Goal: Transaction & Acquisition: Purchase product/service

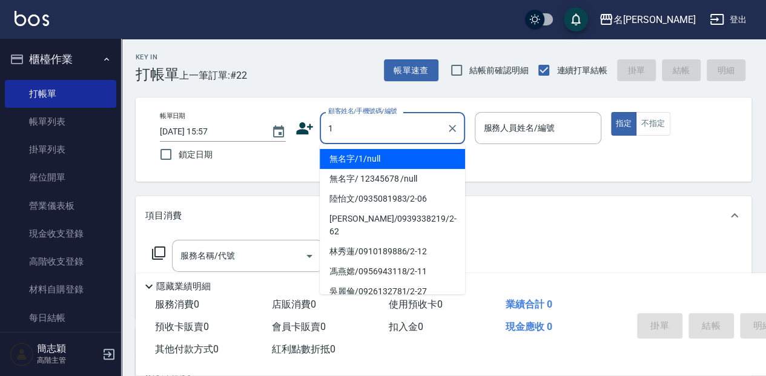
type input "無名字/1/null"
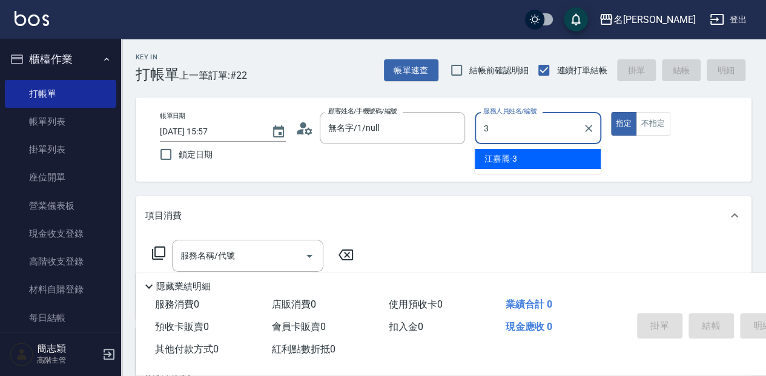
type input "[PERSON_NAME]-3"
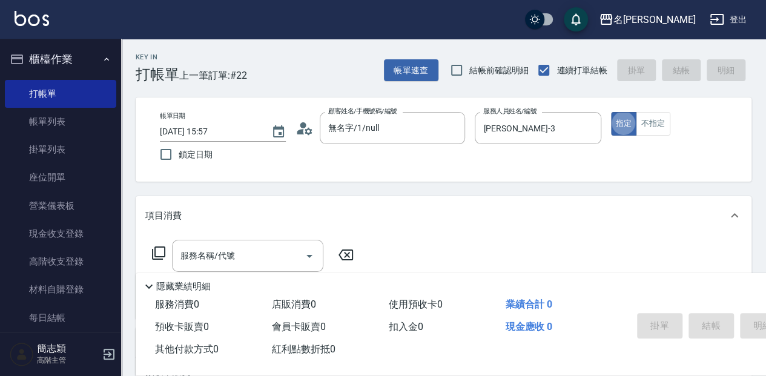
type button "true"
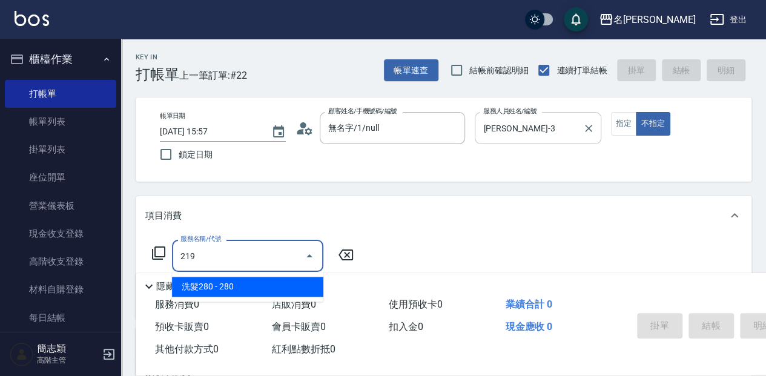
type input "洗髮280(219)"
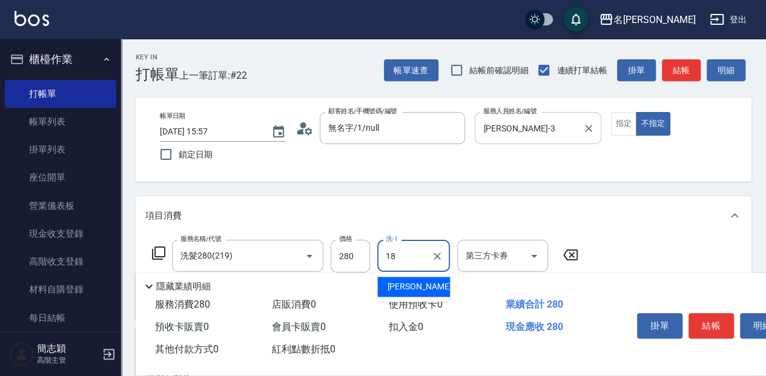
type input "[PERSON_NAME]-18"
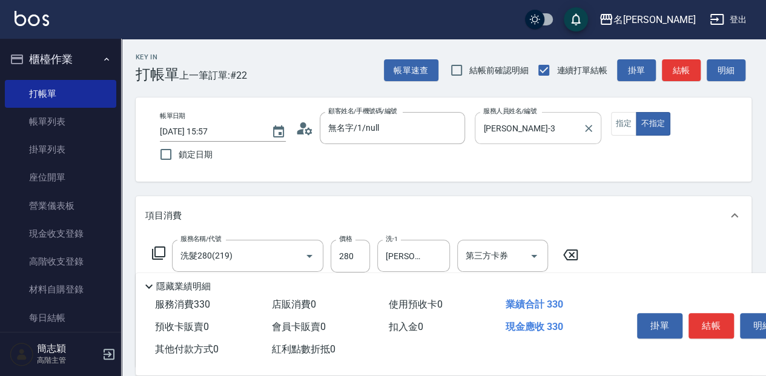
type input "活綠激素[50](808)"
type input "100"
type input "[PERSON_NAME]-18"
click at [717, 321] on button "結帳" at bounding box center [710, 325] width 45 height 25
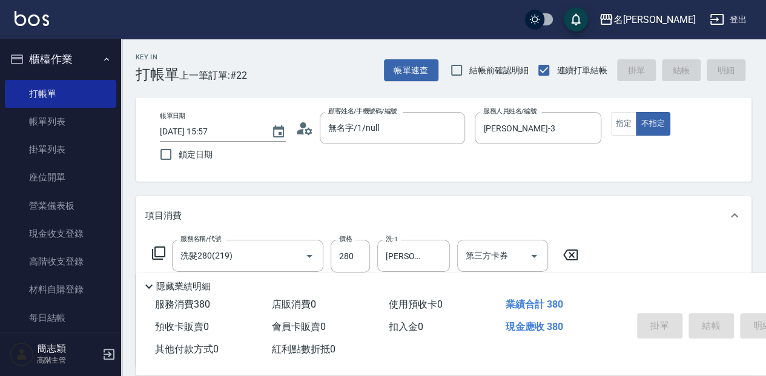
type input "[DATE] 17:06"
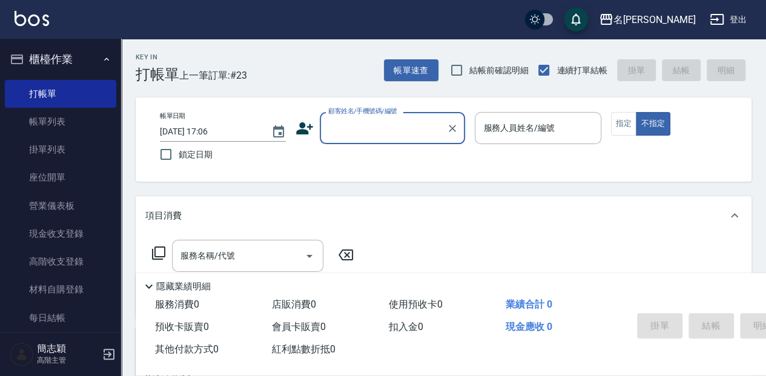
click at [369, 127] on input "顧客姓名/手機號碼/編號" at bounding box center [383, 127] width 116 height 21
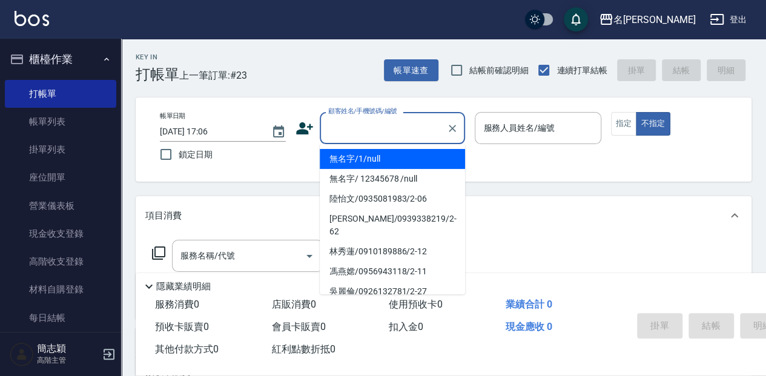
drag, startPoint x: 377, startPoint y: 162, endPoint x: 573, endPoint y: 134, distance: 198.6
click at [377, 161] on li "無名字/1/null" at bounding box center [392, 159] width 145 height 20
type input "無名字/1/null"
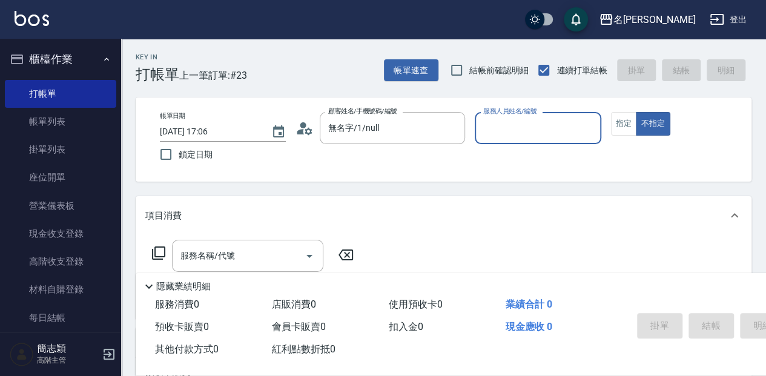
click at [557, 133] on input "服務人員姓名/編號" at bounding box center [537, 127] width 115 height 21
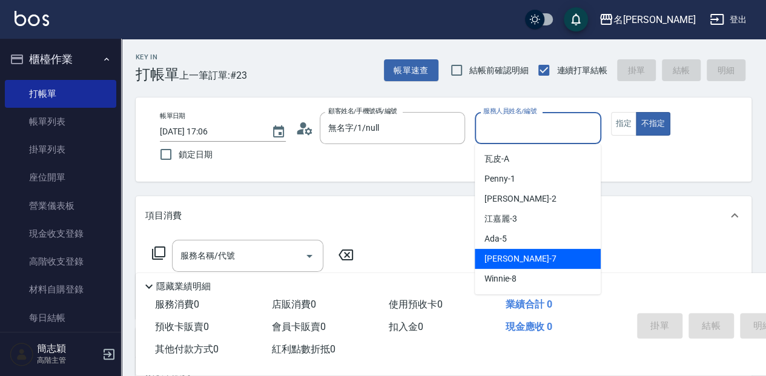
click at [553, 260] on div "[PERSON_NAME] -7" at bounding box center [538, 259] width 126 height 20
type input "[PERSON_NAME]-7"
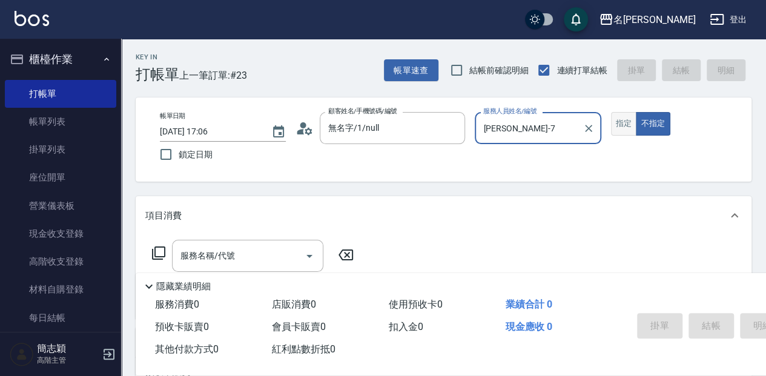
click at [626, 134] on button "指定" at bounding box center [624, 124] width 26 height 24
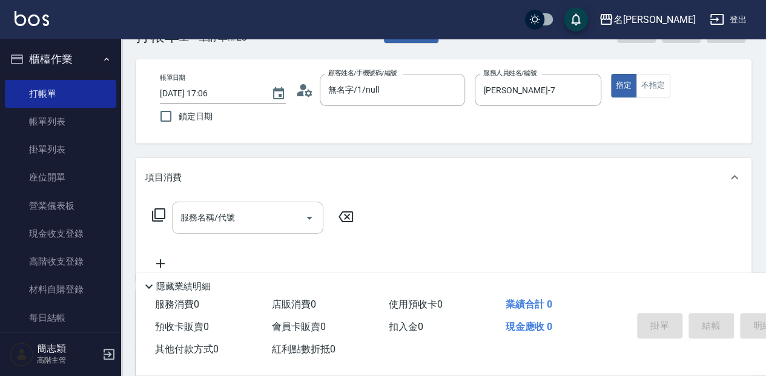
scroll to position [40, 0]
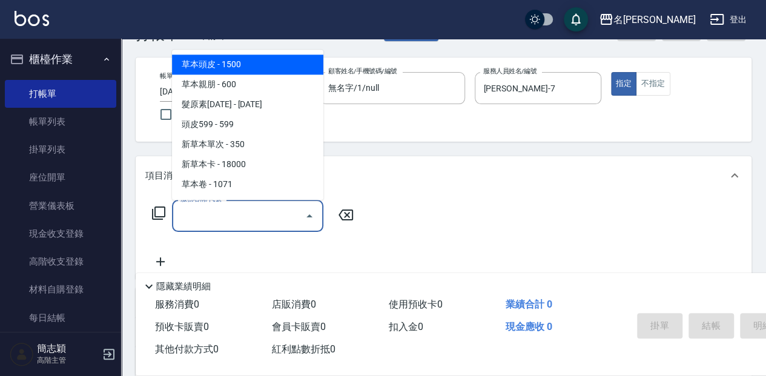
click at [238, 215] on input "服務名稱/代號" at bounding box center [238, 215] width 122 height 21
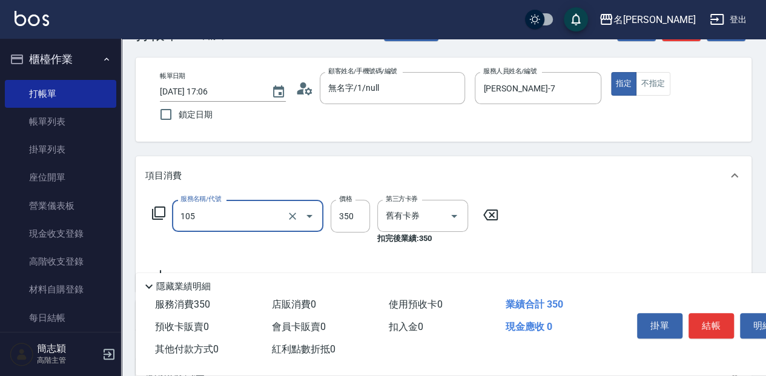
type input "新草本單次(105)"
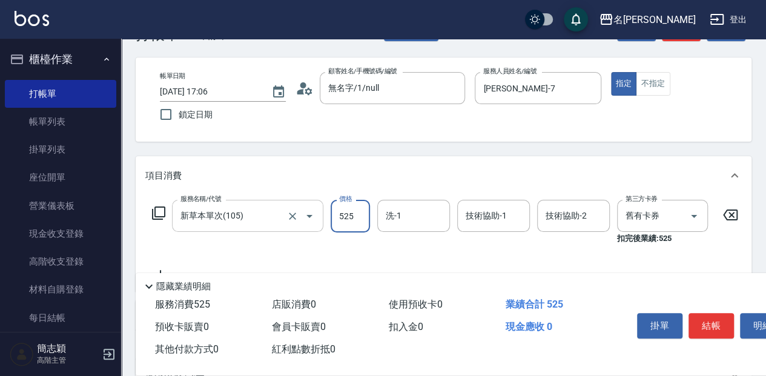
type input "525"
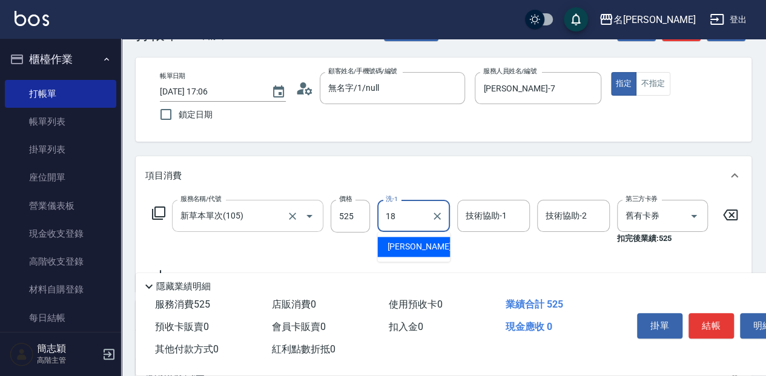
type input "[PERSON_NAME]-18"
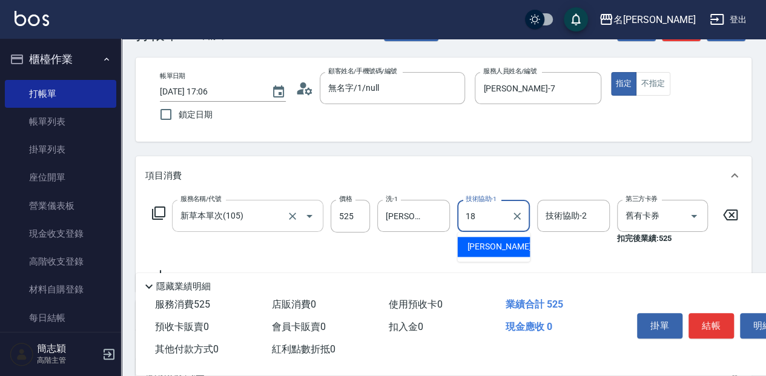
type input "[PERSON_NAME]-18"
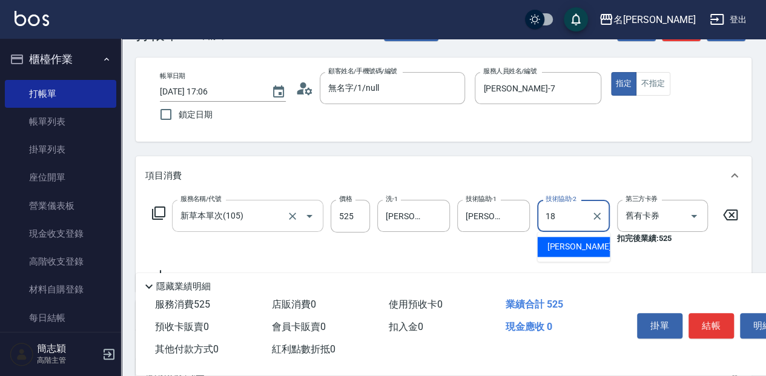
type input "[PERSON_NAME]-18"
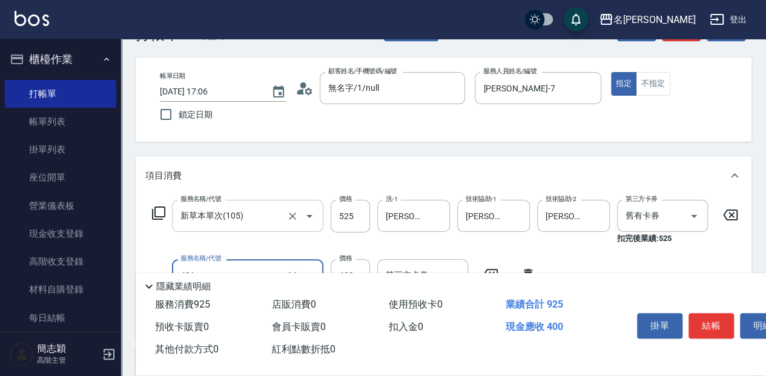
type input "剪髮(400)(401)"
type input "450"
click at [711, 321] on button "結帳" at bounding box center [710, 325] width 45 height 25
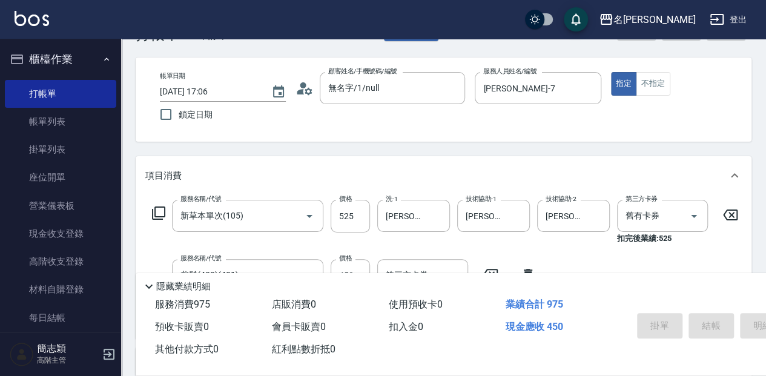
type input "[DATE] 17:58"
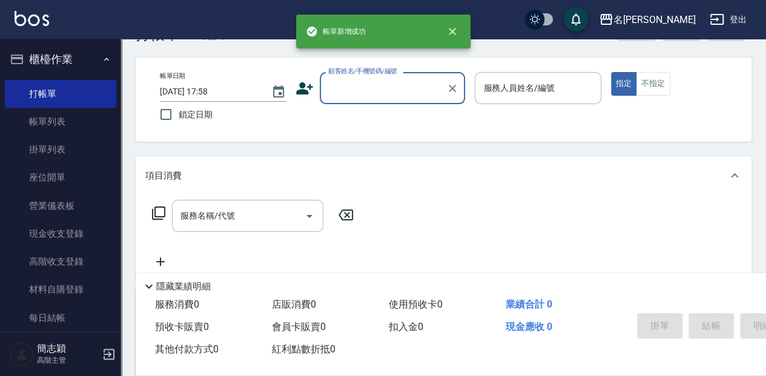
click at [368, 86] on input "顧客姓名/手機號碼/編號" at bounding box center [383, 87] width 116 height 21
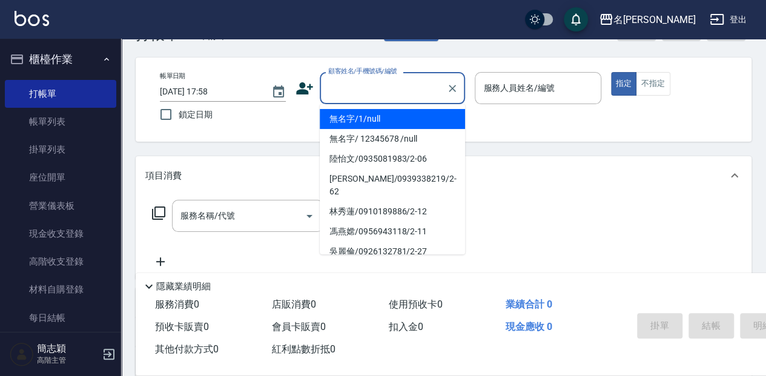
click at [362, 115] on li "無名字/1/null" at bounding box center [392, 119] width 145 height 20
type input "無名字/1/null"
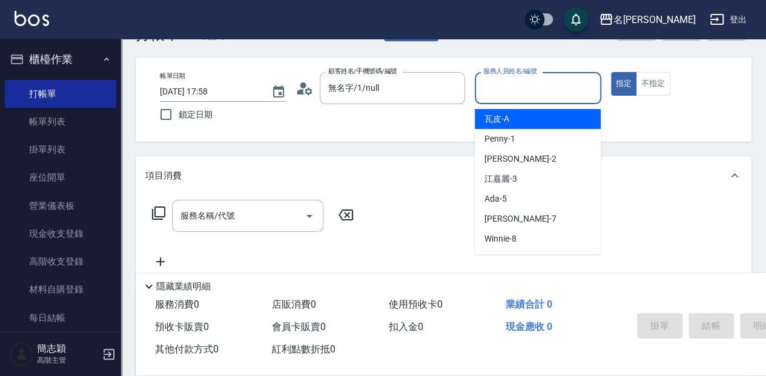
click at [494, 94] on input "服務人員姓名/編號" at bounding box center [537, 87] width 115 height 21
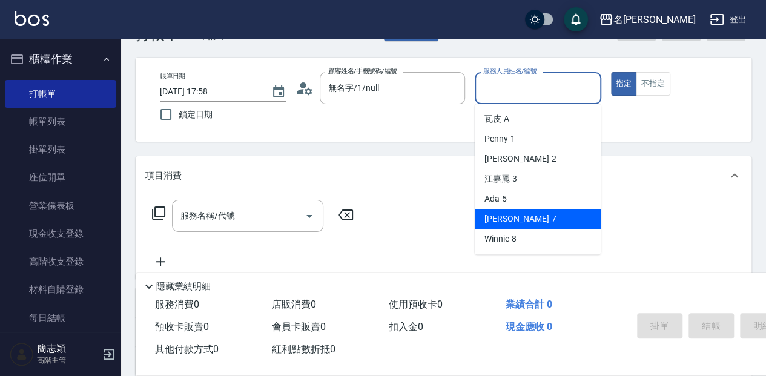
click at [531, 217] on div "[PERSON_NAME] -7" at bounding box center [538, 219] width 126 height 20
type input "[PERSON_NAME]-7"
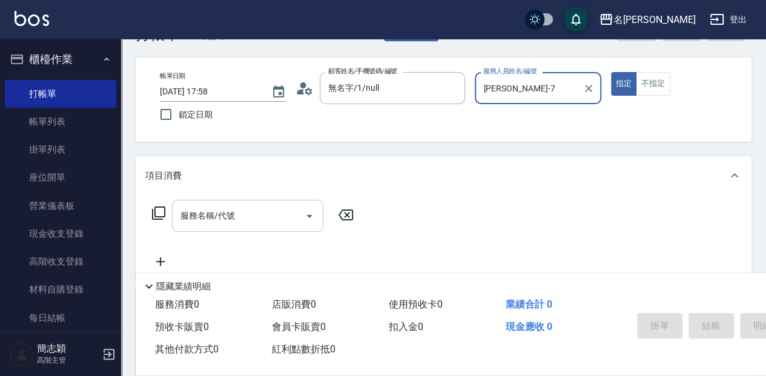
click at [265, 213] on input "服務名稱/代號" at bounding box center [238, 215] width 122 height 21
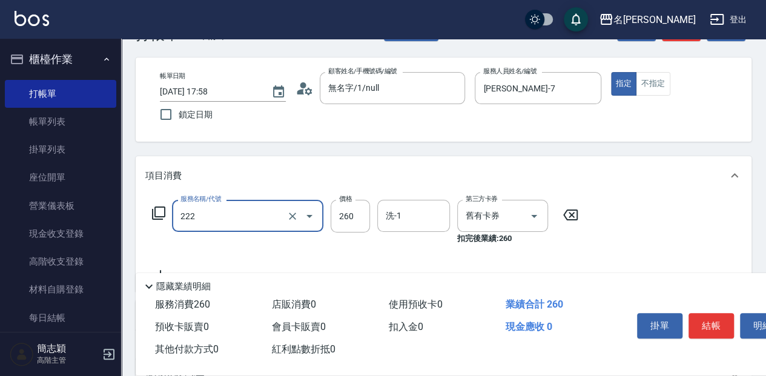
type input "洗髮卷260(222)"
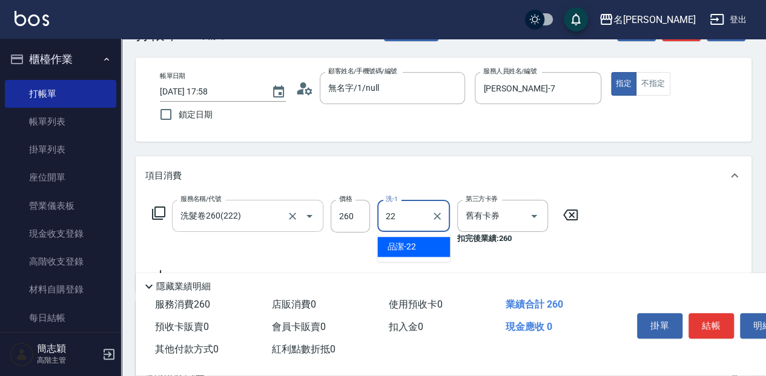
type input "品潔-22"
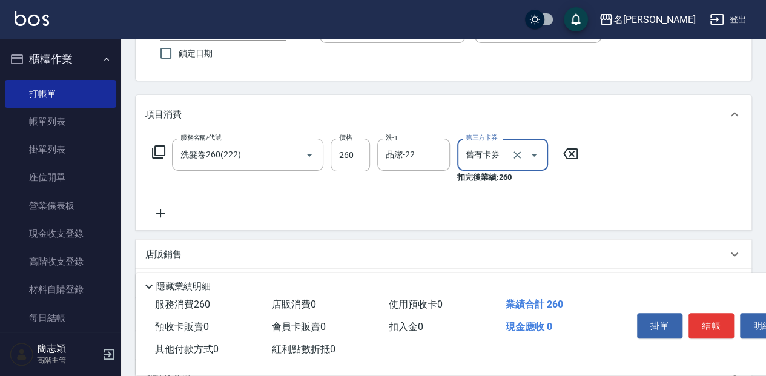
scroll to position [121, 0]
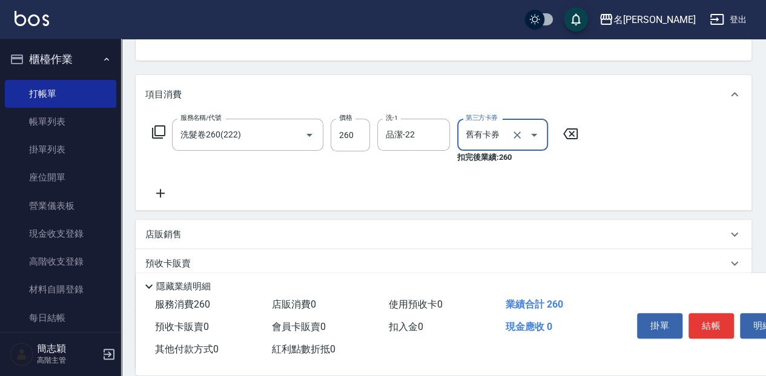
click at [171, 228] on p "店販銷售" at bounding box center [163, 234] width 36 height 13
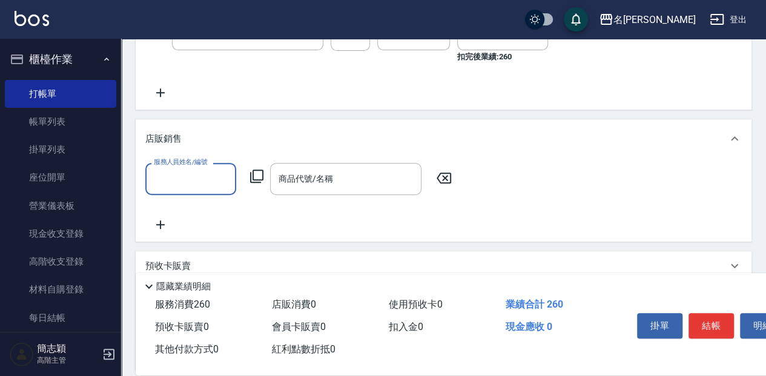
scroll to position [242, 0]
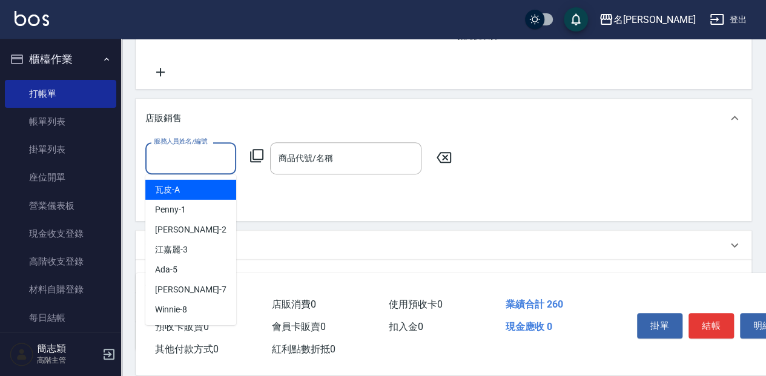
click at [186, 166] on input "服務人員姓名/編號" at bounding box center [191, 158] width 80 height 21
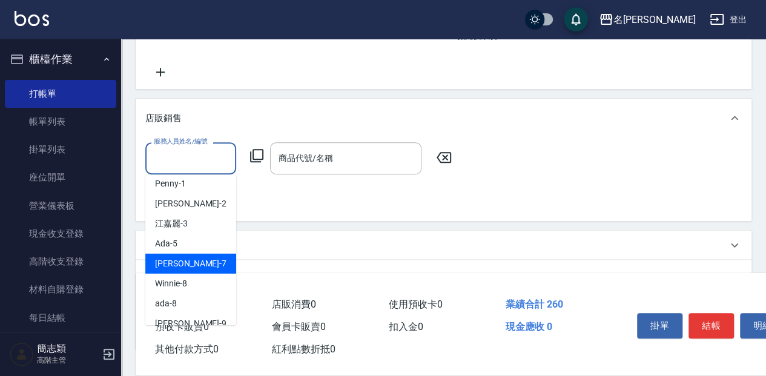
scroll to position [40, 0]
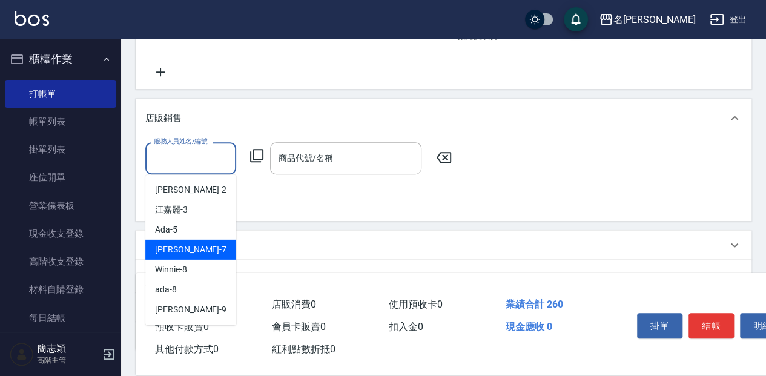
drag, startPoint x: 189, startPoint y: 246, endPoint x: 240, endPoint y: 215, distance: 59.2
click at [190, 246] on span "[PERSON_NAME] -7" at bounding box center [190, 249] width 71 height 13
type input "[PERSON_NAME]-7"
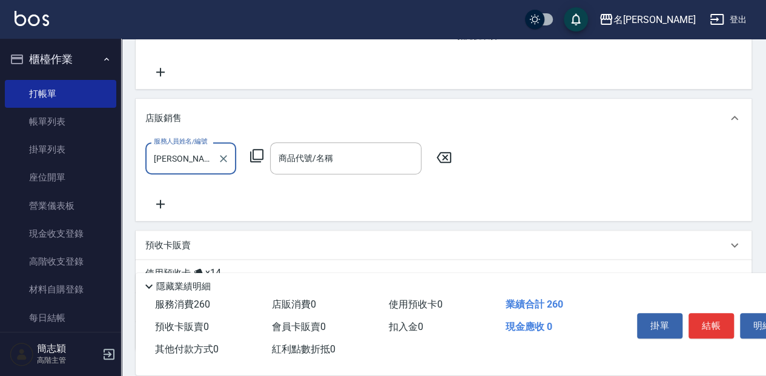
click at [259, 155] on icon at bounding box center [256, 155] width 15 height 15
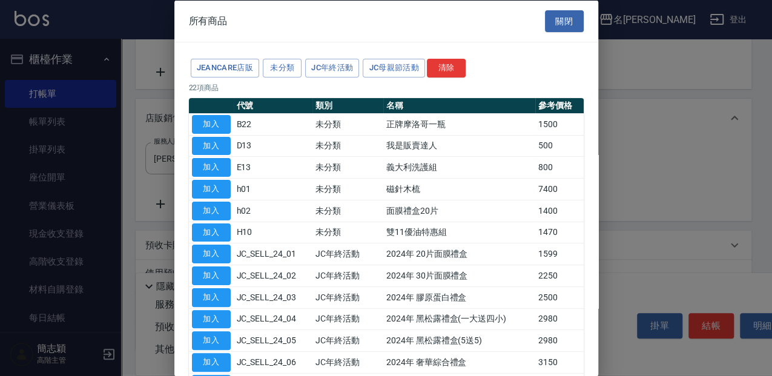
drag, startPoint x: 220, startPoint y: 146, endPoint x: 380, endPoint y: 190, distance: 166.4
click at [222, 148] on button "加入" at bounding box center [211, 145] width 39 height 19
type input "我是販賣達人"
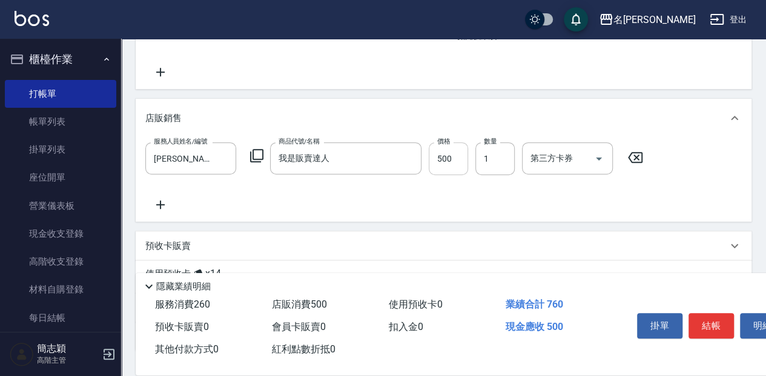
click at [456, 162] on input "500" at bounding box center [448, 158] width 39 height 33
type input "800"
click at [700, 321] on button "結帳" at bounding box center [710, 325] width 45 height 25
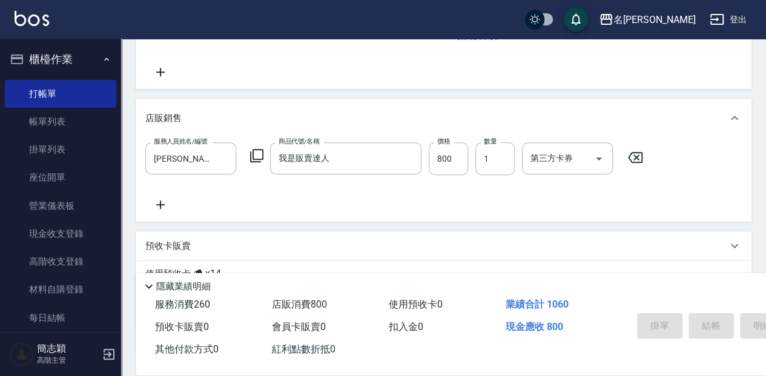
type input "[DATE] 17:59"
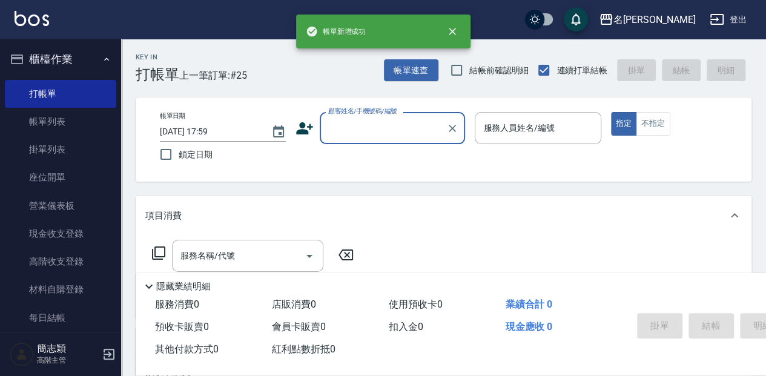
click at [360, 123] on input "顧客姓名/手機號碼/編號" at bounding box center [383, 127] width 116 height 21
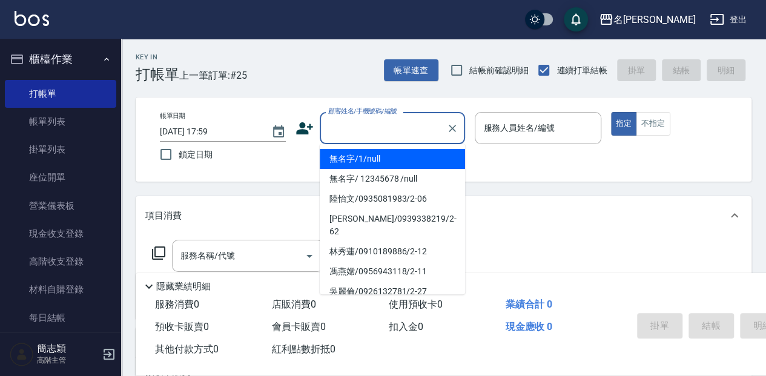
drag, startPoint x: 361, startPoint y: 159, endPoint x: 527, endPoint y: 127, distance: 169.4
click at [361, 159] on li "無名字/1/null" at bounding box center [392, 159] width 145 height 20
type input "無名字/1/null"
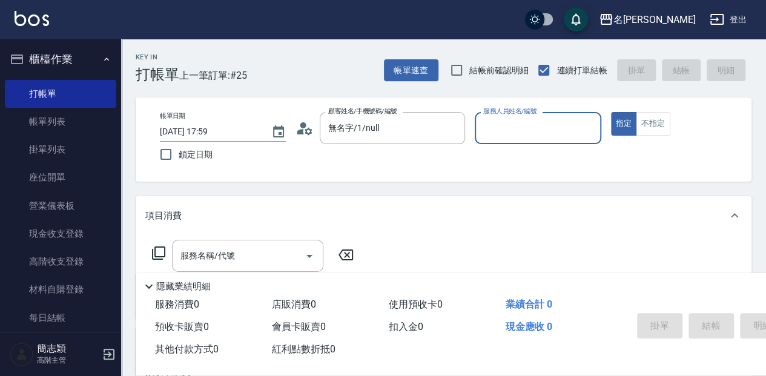
click at [527, 127] on input "服務人員姓名/編號" at bounding box center [537, 127] width 115 height 21
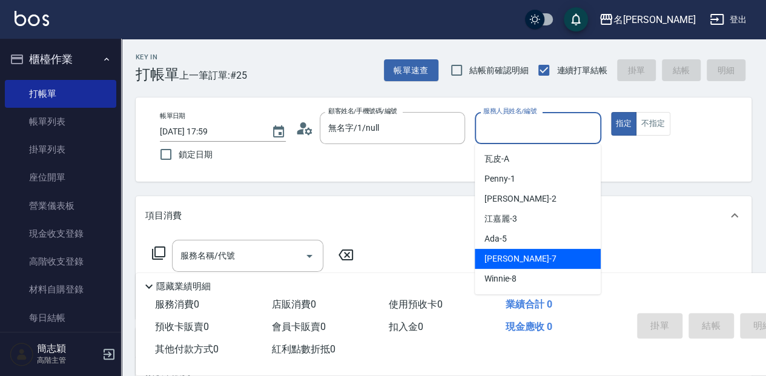
click at [505, 260] on span "[PERSON_NAME] -7" at bounding box center [519, 258] width 71 height 13
type input "[PERSON_NAME]-7"
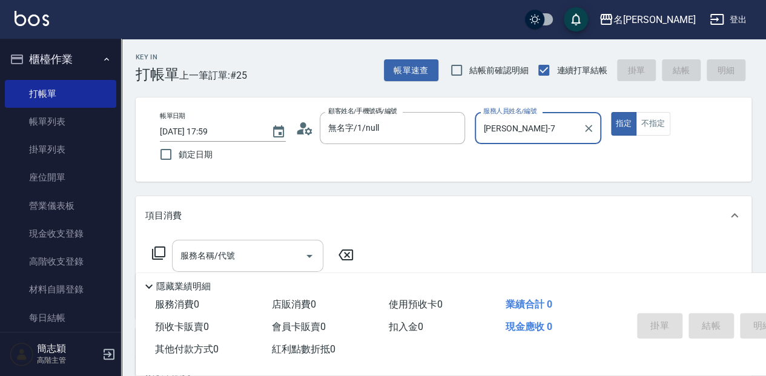
click at [237, 258] on input "服務名稱/代號" at bounding box center [238, 255] width 122 height 21
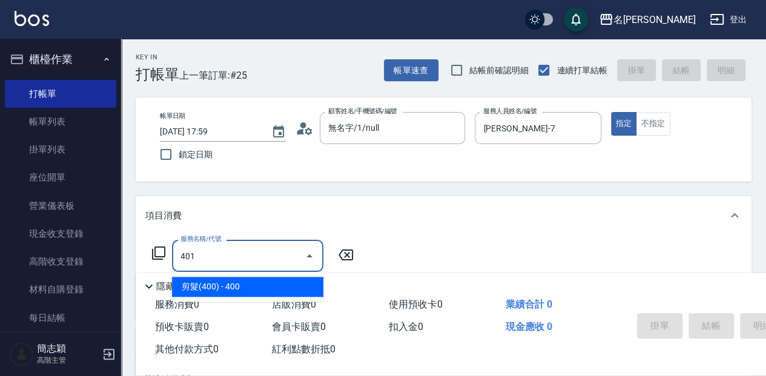
type input "剪髮(400)(401)"
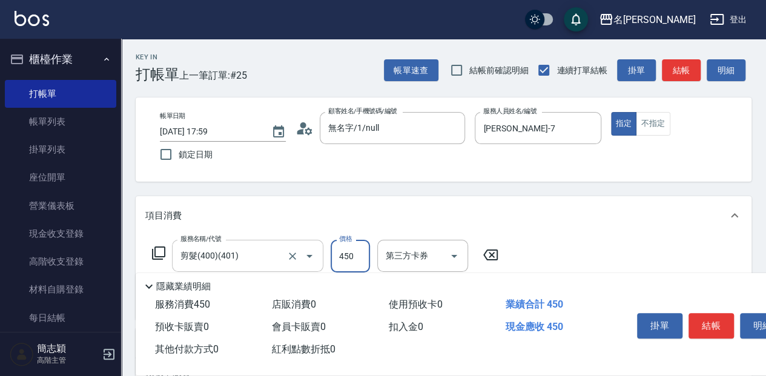
type input "450"
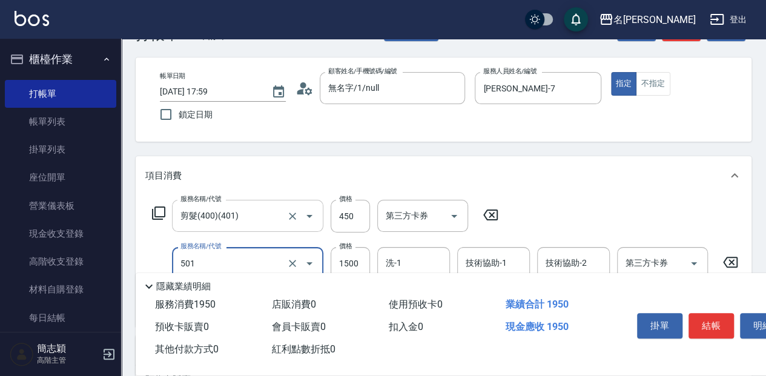
type input "染髮(1500](501)"
type input "1740"
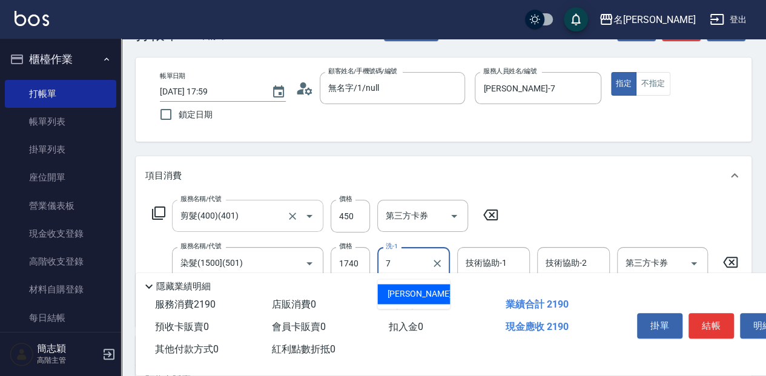
type input "[PERSON_NAME]-7"
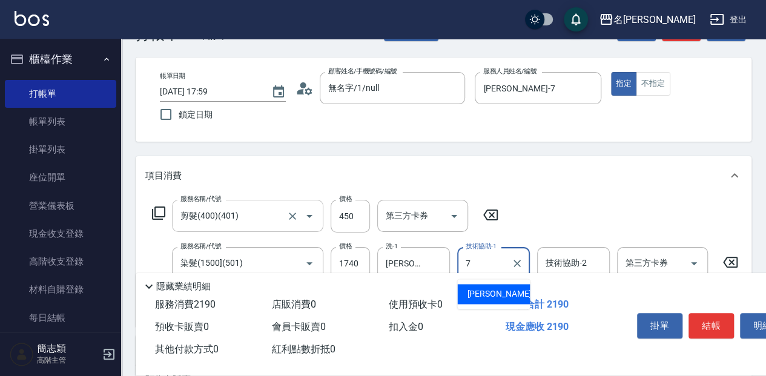
type input "[PERSON_NAME]-7"
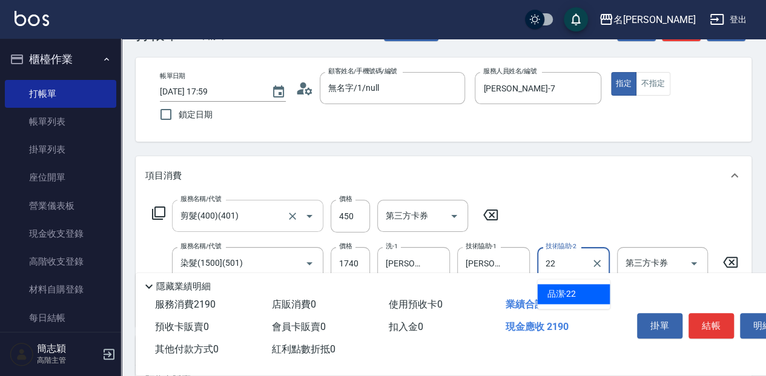
type input "品潔-22"
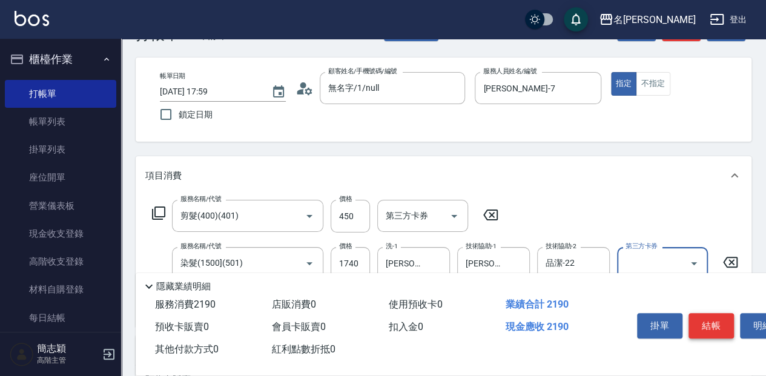
click at [720, 323] on button "結帳" at bounding box center [710, 325] width 45 height 25
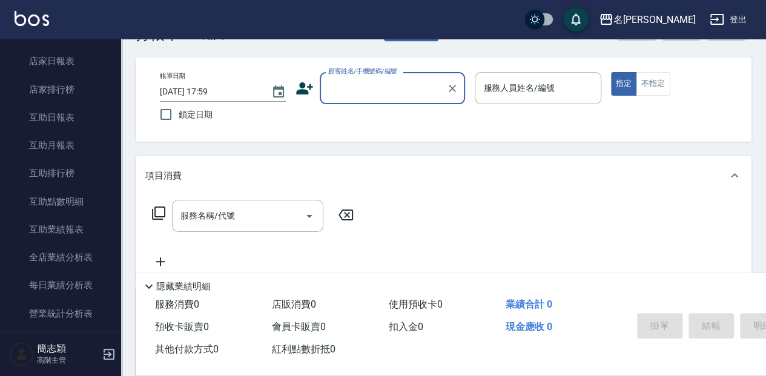
scroll to position [605, 0]
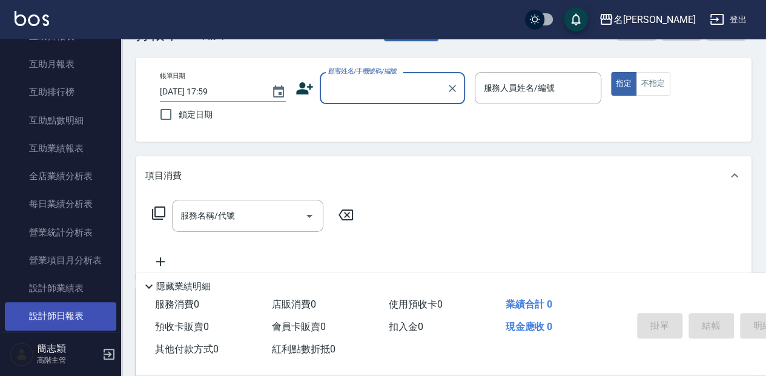
click at [69, 320] on link "設計師日報表" at bounding box center [60, 316] width 111 height 28
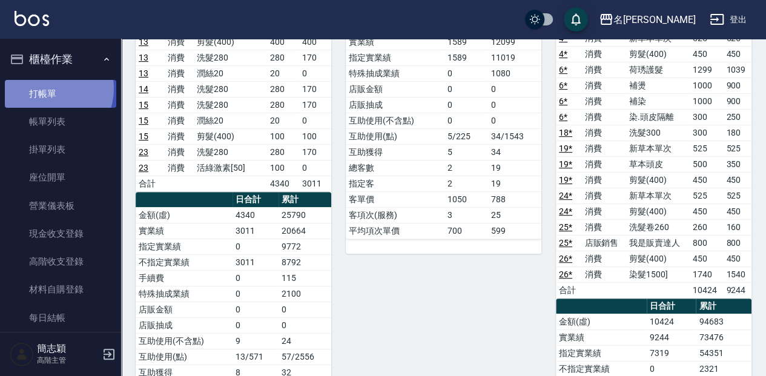
click at [48, 88] on link "打帳單" at bounding box center [60, 94] width 111 height 28
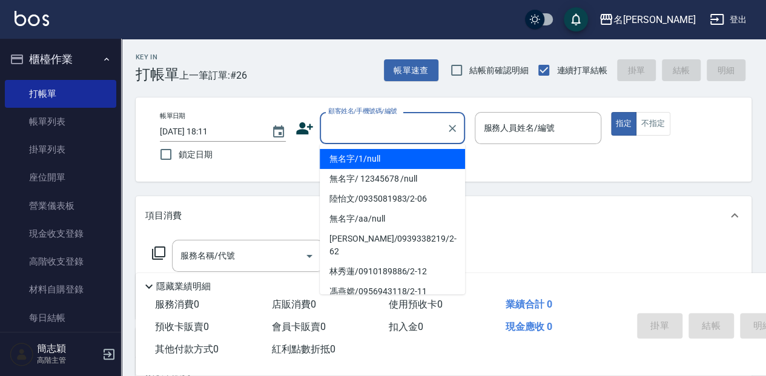
click at [341, 127] on input "顧客姓名/手機號碼/編號" at bounding box center [383, 127] width 116 height 21
click at [350, 160] on li "無名字/1/null" at bounding box center [392, 159] width 145 height 20
type input "無名字/1/null"
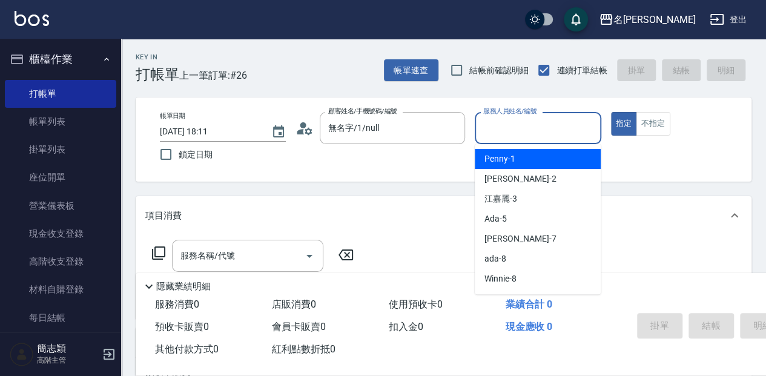
click at [487, 131] on input "服務人員姓名/編號" at bounding box center [537, 127] width 115 height 21
type input "瓦皮-A"
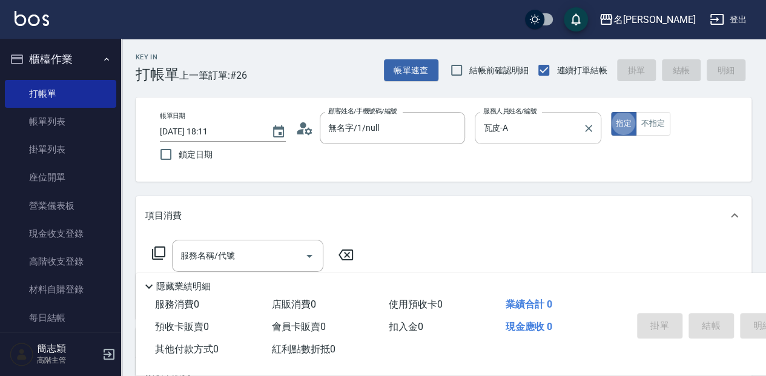
type button "true"
click at [176, 283] on p "隱藏業績明細" at bounding box center [183, 286] width 54 height 13
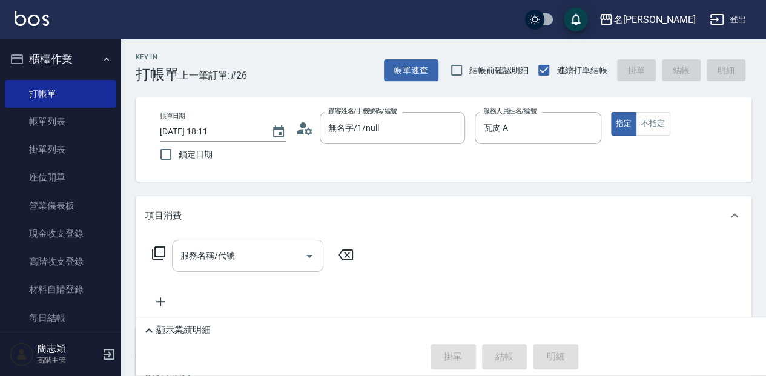
click at [188, 253] on input "服務名稱/代號" at bounding box center [238, 255] width 122 height 21
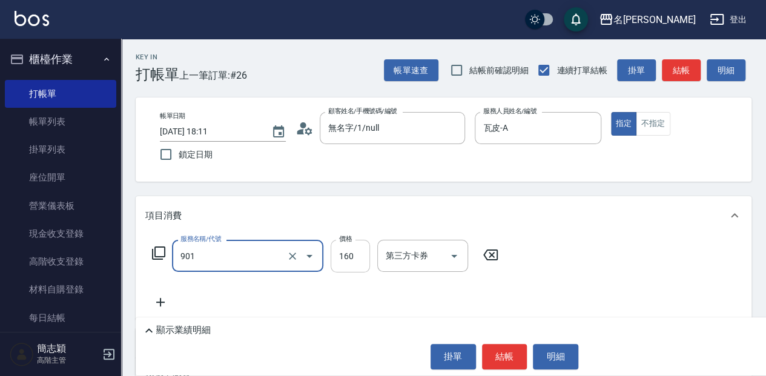
type input "修手(901)"
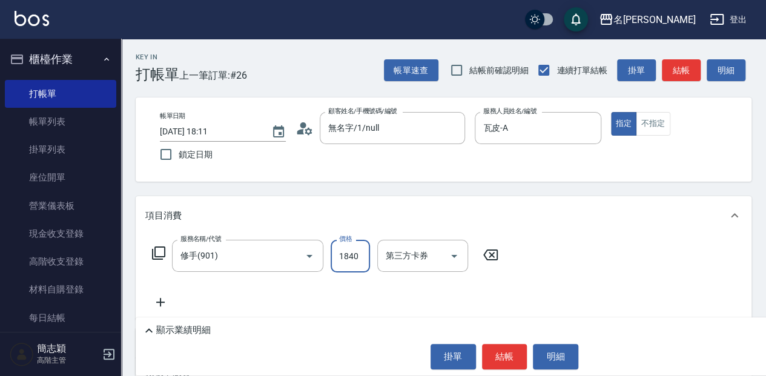
type input "1840"
drag, startPoint x: 498, startPoint y: 356, endPoint x: 507, endPoint y: 343, distance: 16.1
click at [502, 355] on button "結帳" at bounding box center [504, 356] width 45 height 25
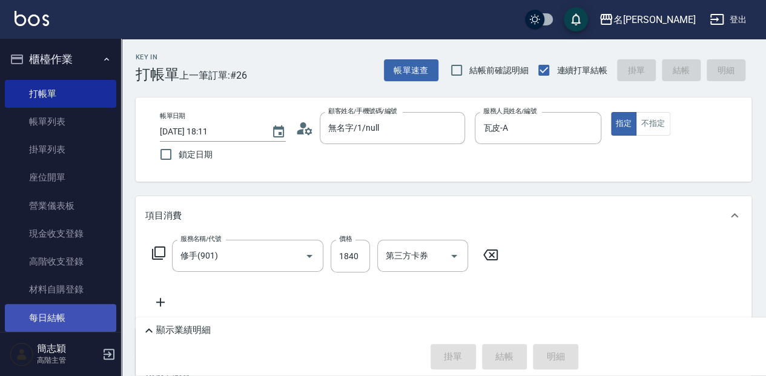
type input "[DATE] 18:27"
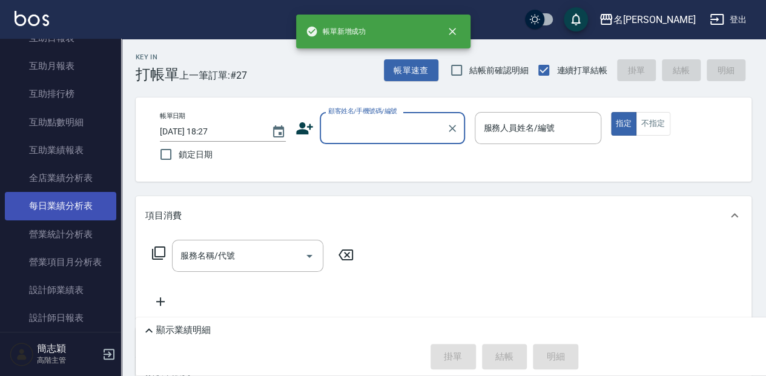
scroll to position [645, 0]
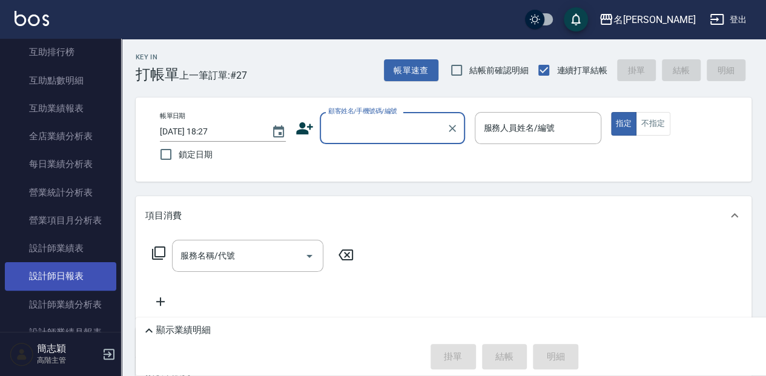
click at [43, 282] on link "設計師日報表" at bounding box center [60, 276] width 111 height 28
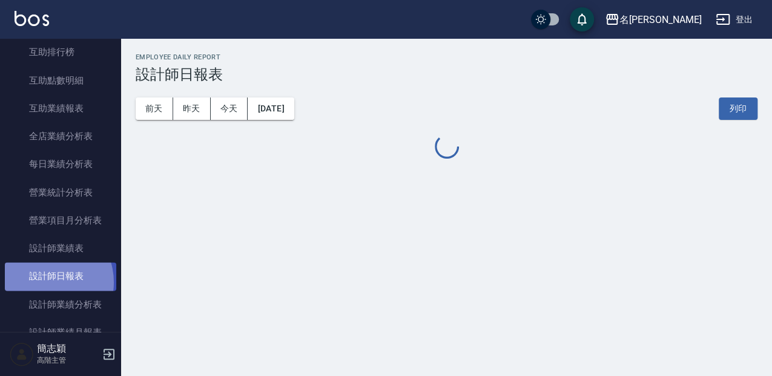
click at [43, 282] on link "設計師日報表" at bounding box center [60, 276] width 111 height 28
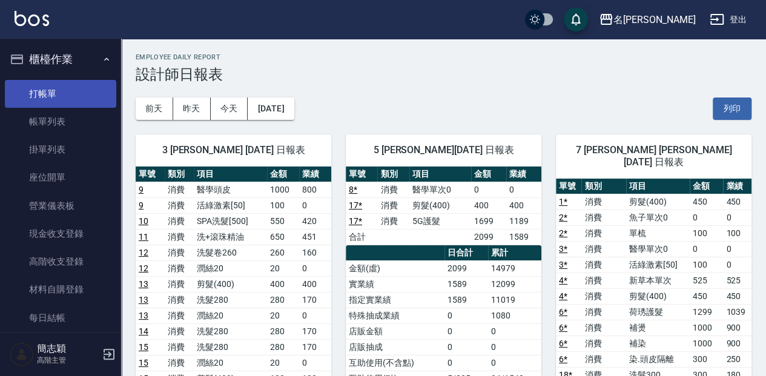
click at [93, 93] on link "打帳單" at bounding box center [60, 94] width 111 height 28
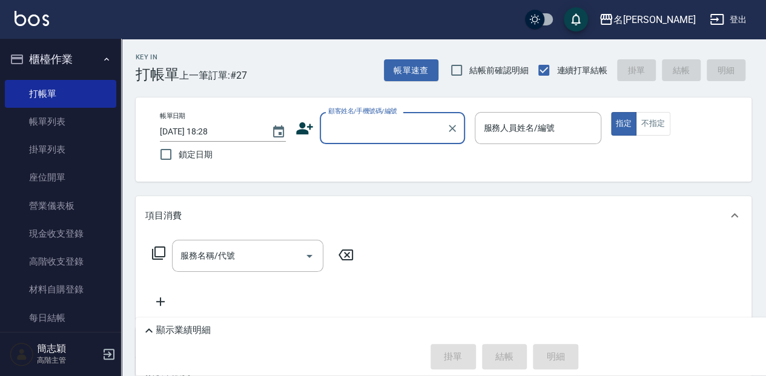
click at [412, 137] on input "顧客姓名/手機號碼/編號" at bounding box center [383, 127] width 116 height 21
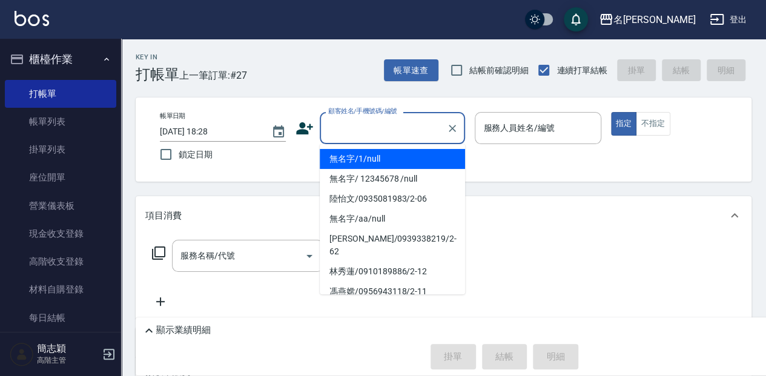
click at [415, 163] on li "無名字/1/null" at bounding box center [392, 159] width 145 height 20
type input "無名字/1/null"
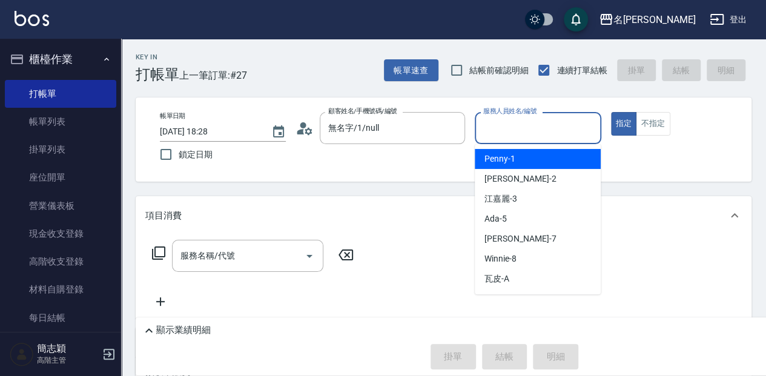
click at [495, 125] on input "服務人員姓名/編號" at bounding box center [537, 127] width 115 height 21
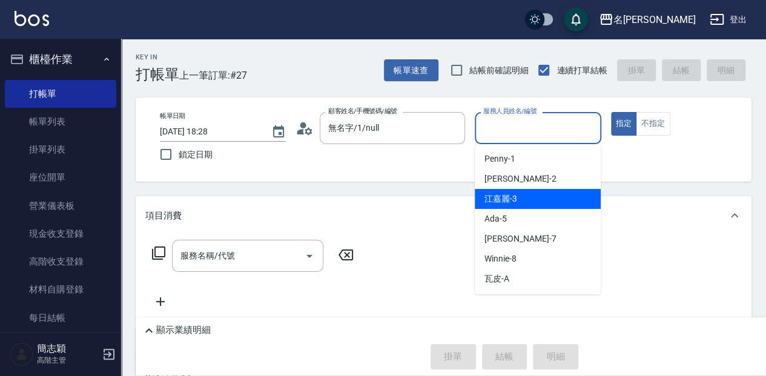
click at [508, 192] on div "[PERSON_NAME]-3" at bounding box center [538, 199] width 126 height 20
type input "[PERSON_NAME]-3"
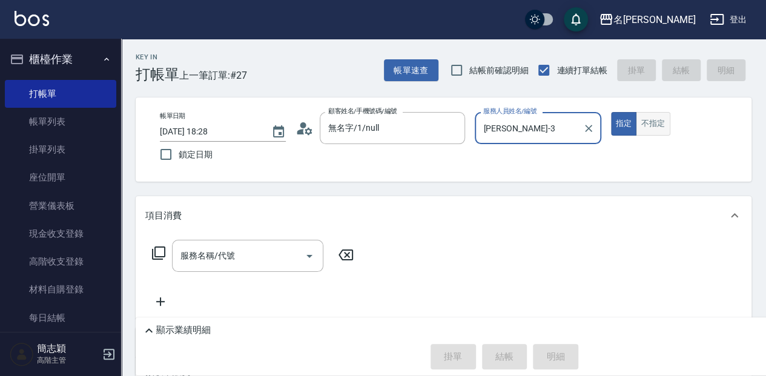
click at [657, 128] on button "不指定" at bounding box center [653, 124] width 34 height 24
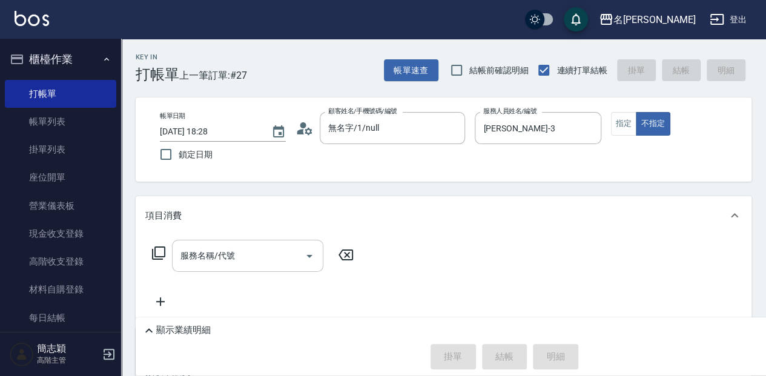
click at [288, 263] on input "服務名稱/代號" at bounding box center [238, 255] width 122 height 21
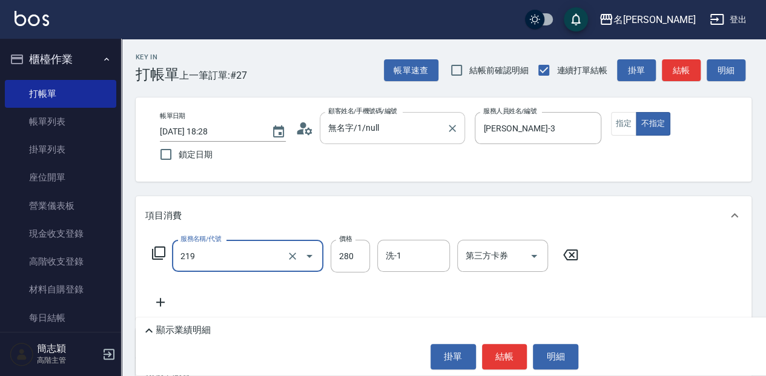
type input "洗髮280(219)"
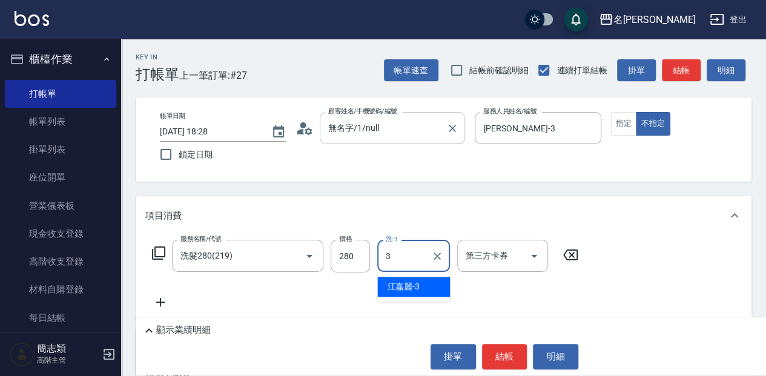
type input "[PERSON_NAME]-3"
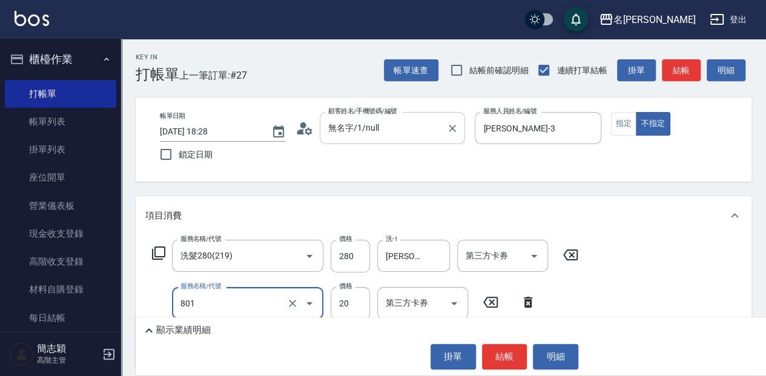
type input "潤絲20(801)"
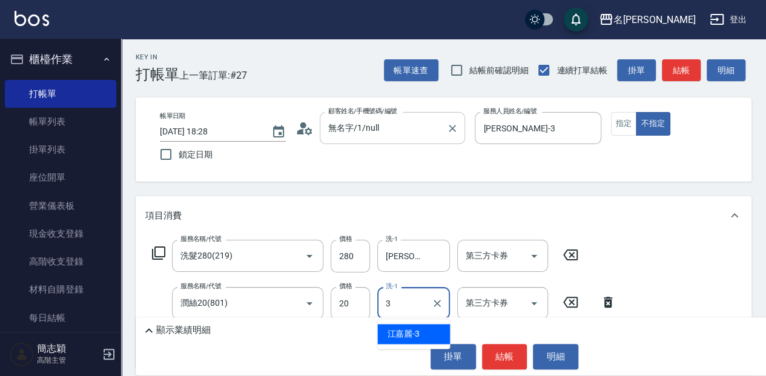
type input "[PERSON_NAME]-3"
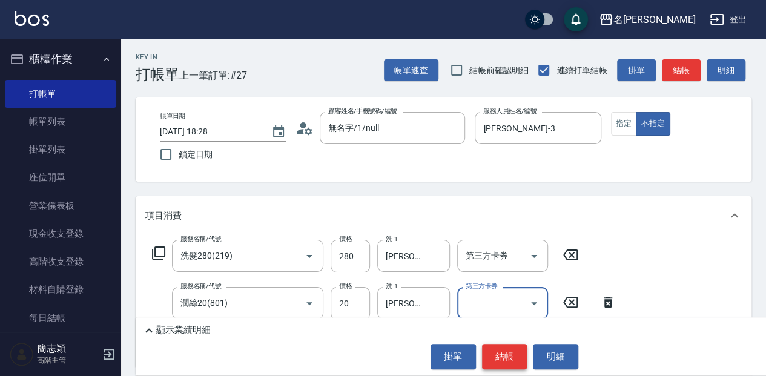
click at [492, 363] on button "結帳" at bounding box center [504, 356] width 45 height 25
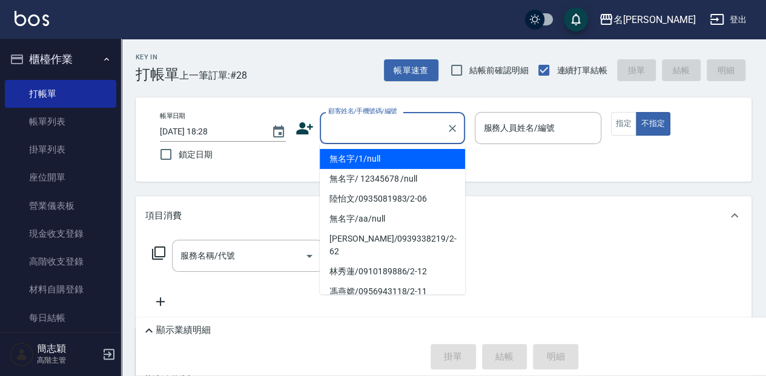
type input "無名字/1/null"
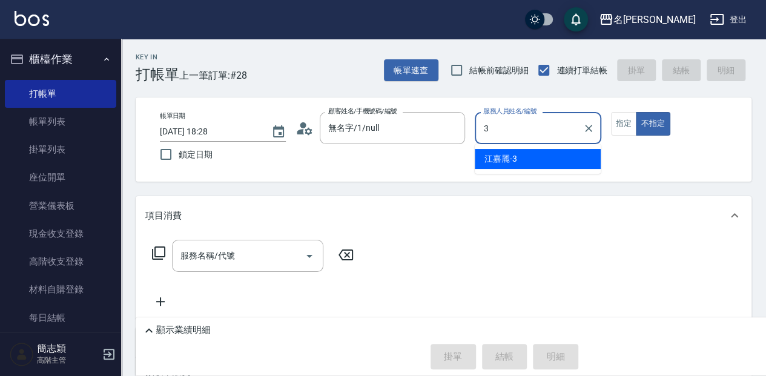
type input "[PERSON_NAME]-3"
type button "false"
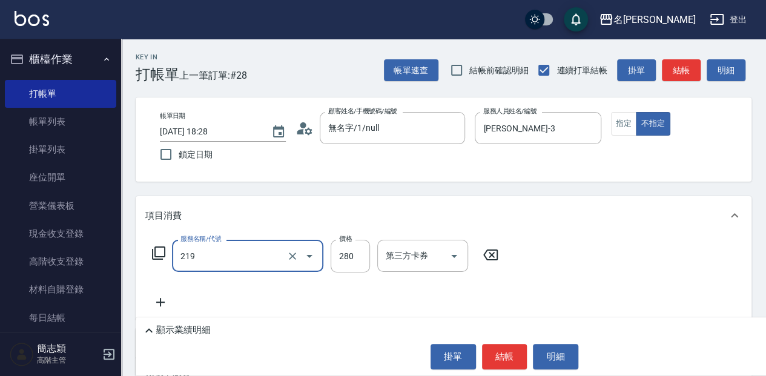
type input "洗髮280(219)"
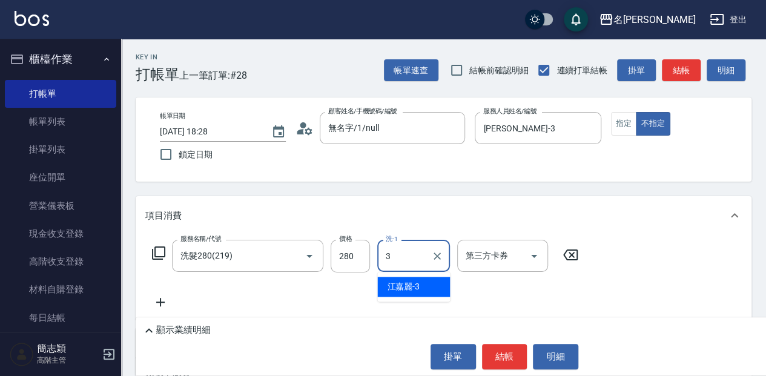
type input "[PERSON_NAME]-3"
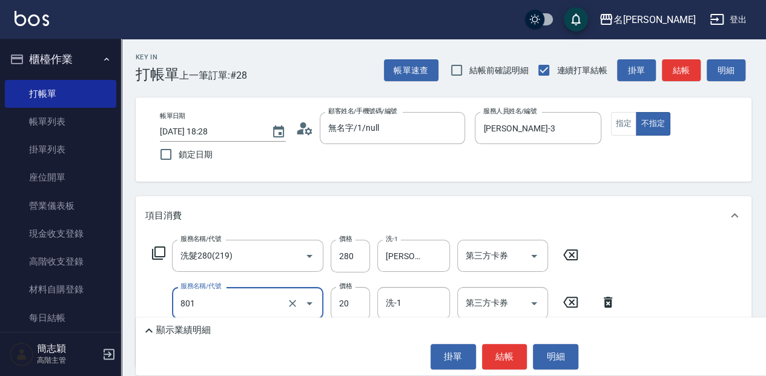
type input "潤絲20(801)"
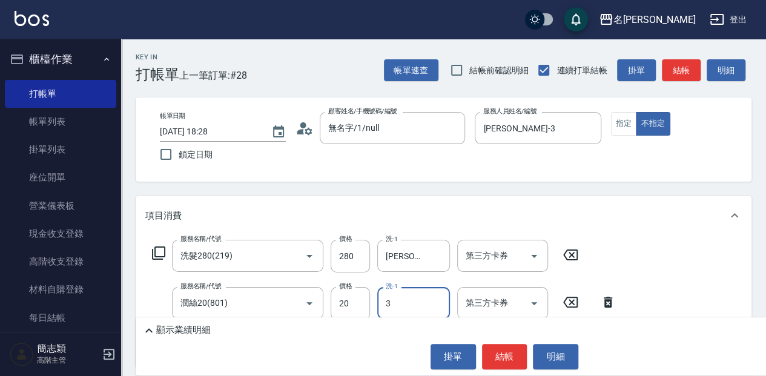
type input "[PERSON_NAME]-3"
click at [501, 349] on button "結帳" at bounding box center [504, 356] width 45 height 25
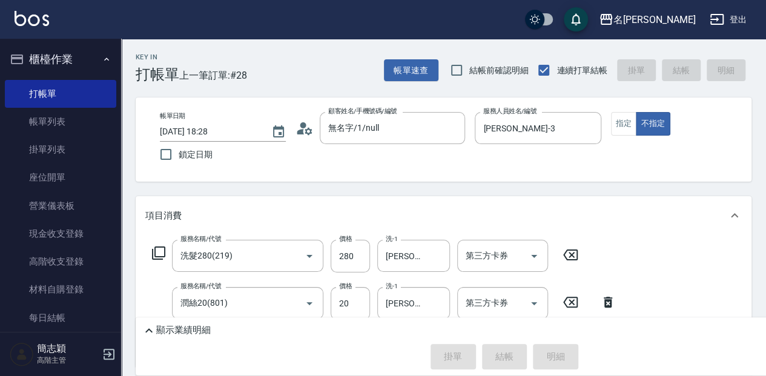
type input "[DATE] 18:29"
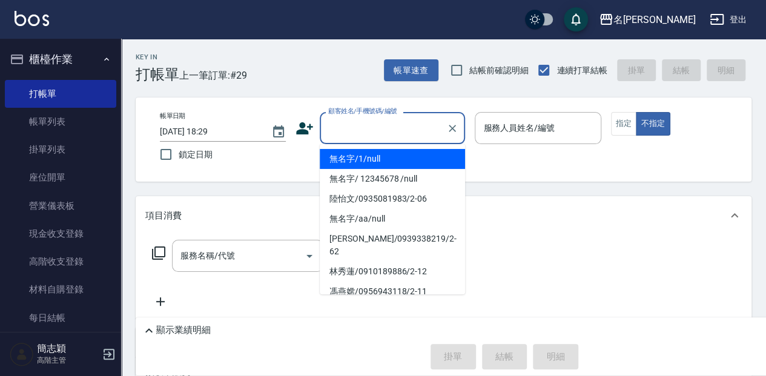
type input "無名字/1/null"
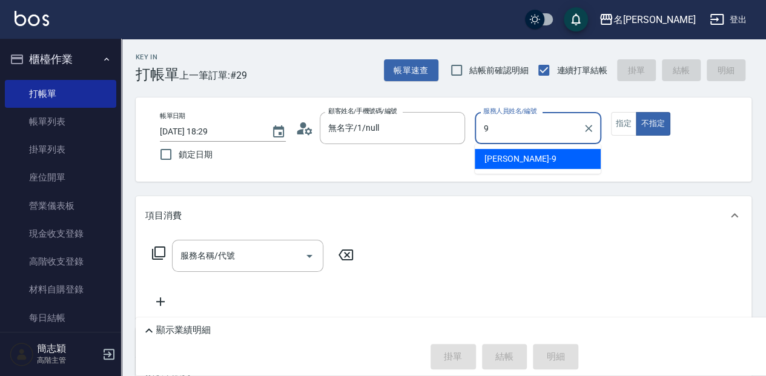
type input "[PERSON_NAME]-9"
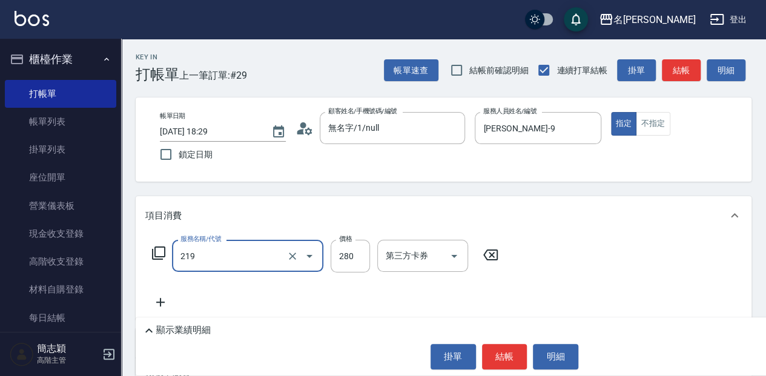
type input "洗髮280(219)"
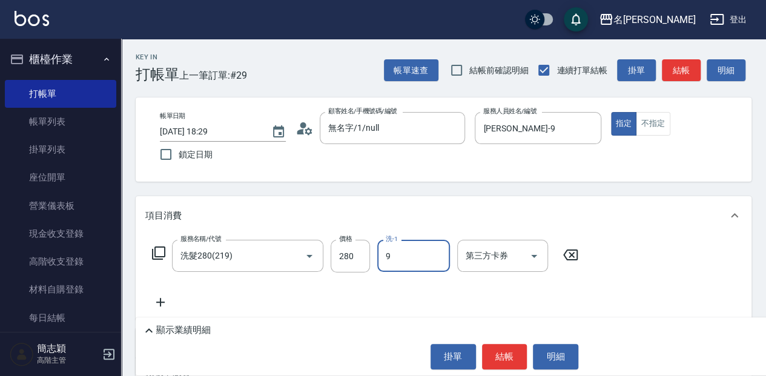
type input "[PERSON_NAME]-9"
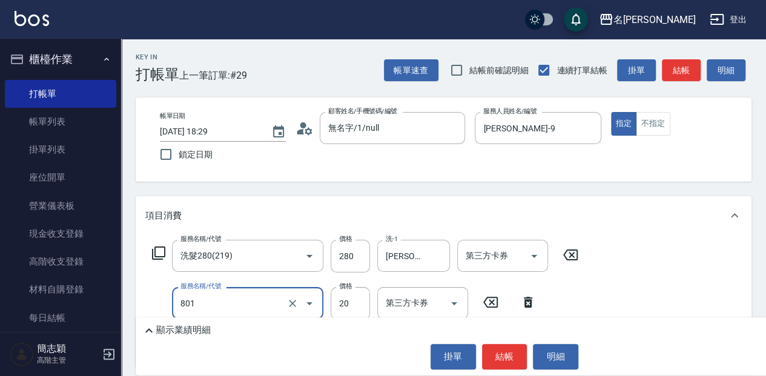
type input "潤絲20(801)"
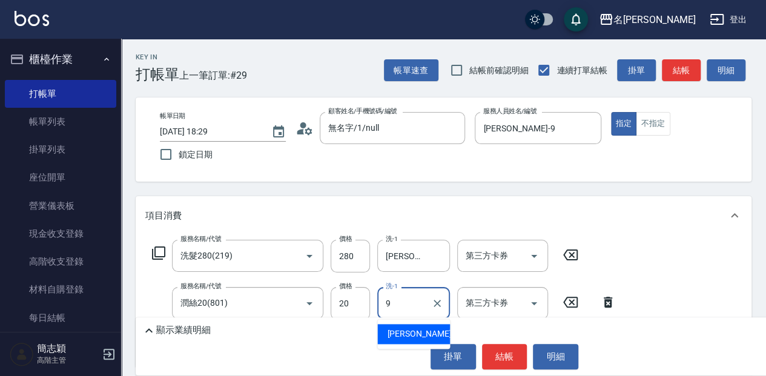
type input "[PERSON_NAME]-9"
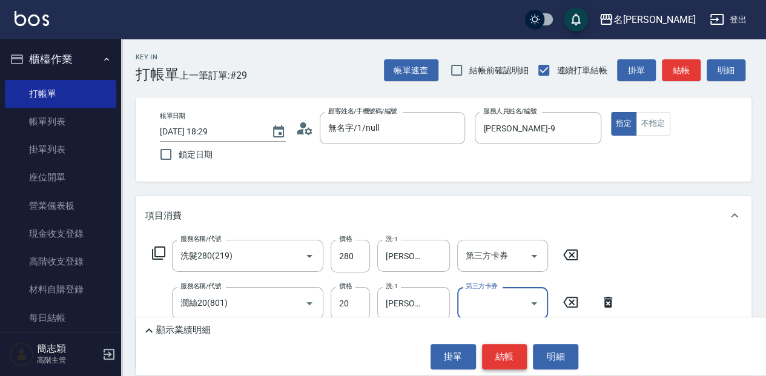
click at [508, 362] on button "結帳" at bounding box center [504, 356] width 45 height 25
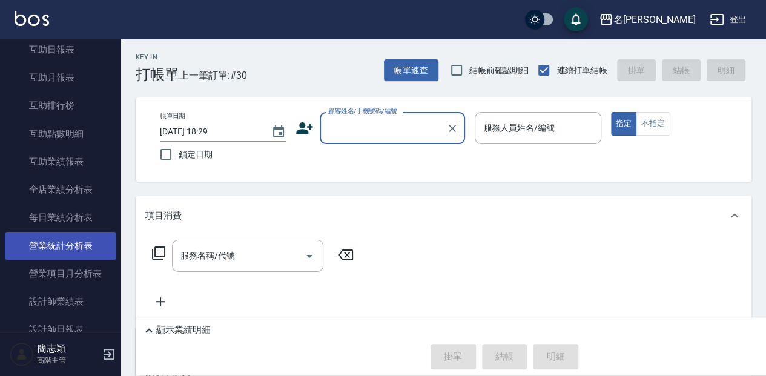
scroll to position [686, 0]
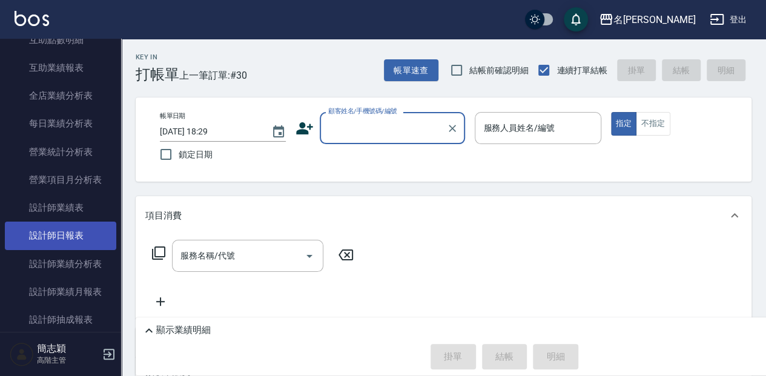
click at [70, 231] on link "設計師日報表" at bounding box center [60, 236] width 111 height 28
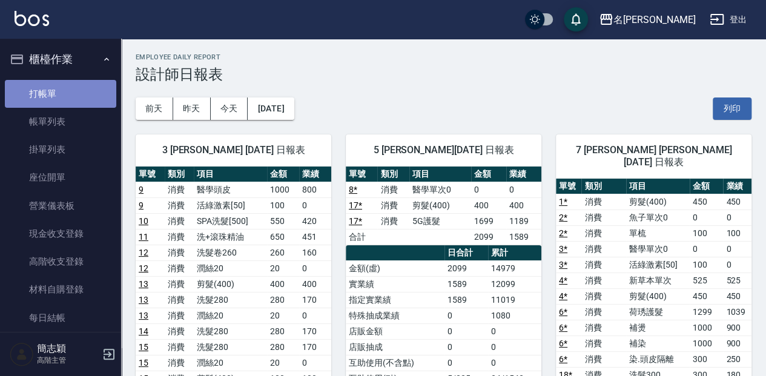
click at [89, 96] on link "打帳單" at bounding box center [60, 94] width 111 height 28
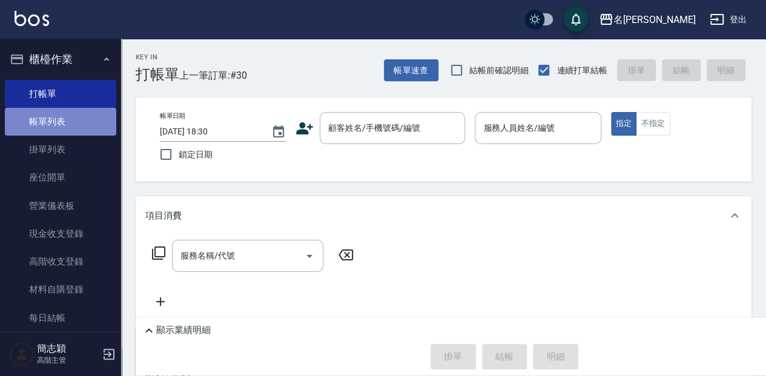
click at [90, 128] on link "帳單列表" at bounding box center [60, 122] width 111 height 28
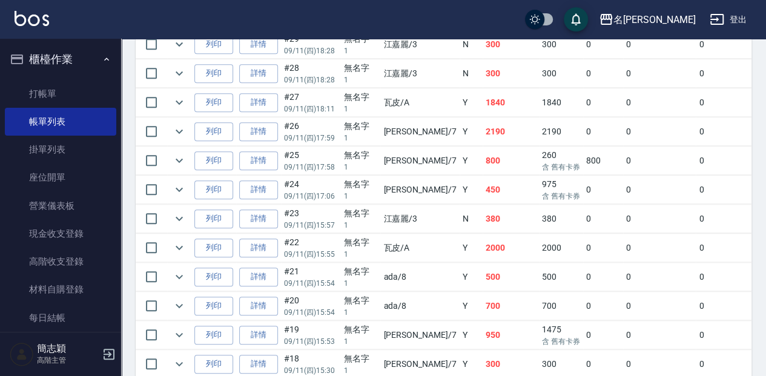
scroll to position [334, 0]
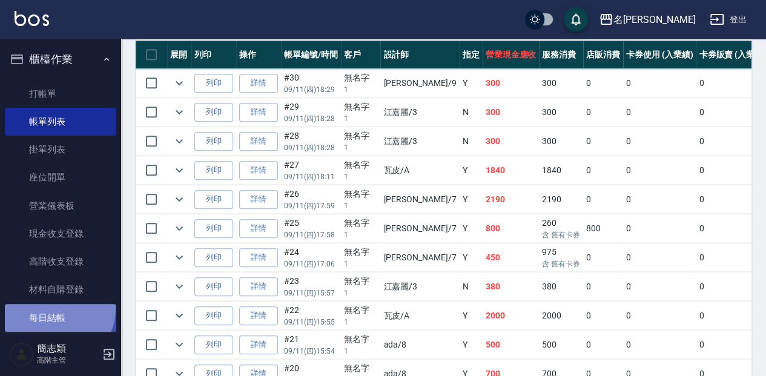
click at [53, 308] on link "每日結帳" at bounding box center [60, 318] width 111 height 28
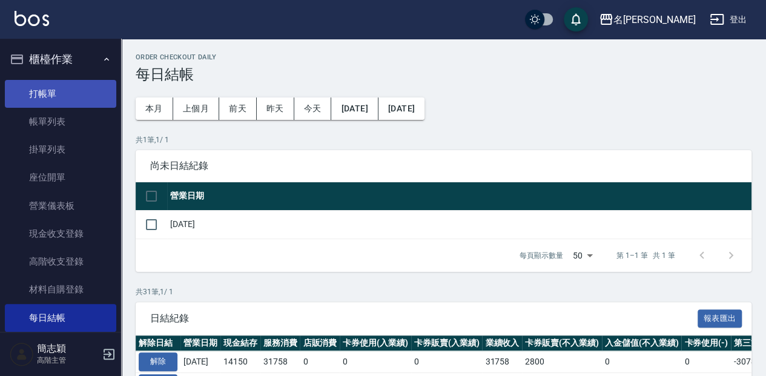
drag, startPoint x: 71, startPoint y: 97, endPoint x: 35, endPoint y: 95, distance: 35.8
click at [71, 97] on link "打帳單" at bounding box center [60, 94] width 111 height 28
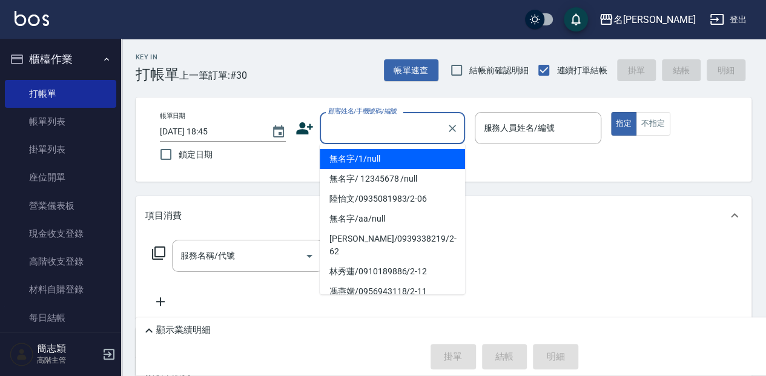
drag, startPoint x: 369, startPoint y: 124, endPoint x: 361, endPoint y: 160, distance: 36.4
click at [369, 126] on input "顧客姓名/手機號碼/編號" at bounding box center [383, 127] width 116 height 21
drag, startPoint x: 360, startPoint y: 164, endPoint x: 483, endPoint y: 125, distance: 129.0
click at [362, 163] on li "無名字/1/null" at bounding box center [392, 159] width 145 height 20
type input "無名字/1/null"
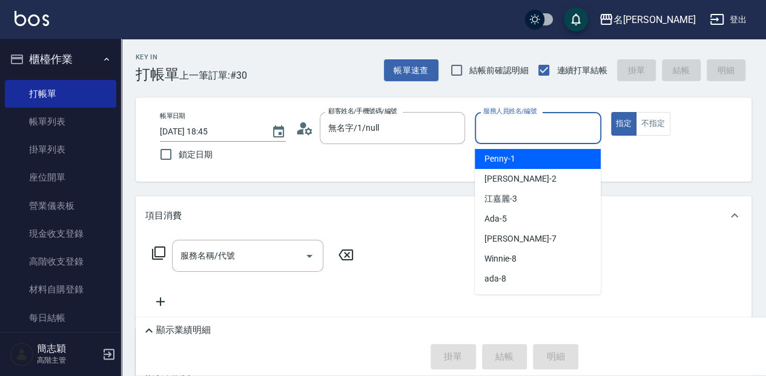
click at [493, 123] on input "服務人員姓名/編號" at bounding box center [537, 127] width 115 height 21
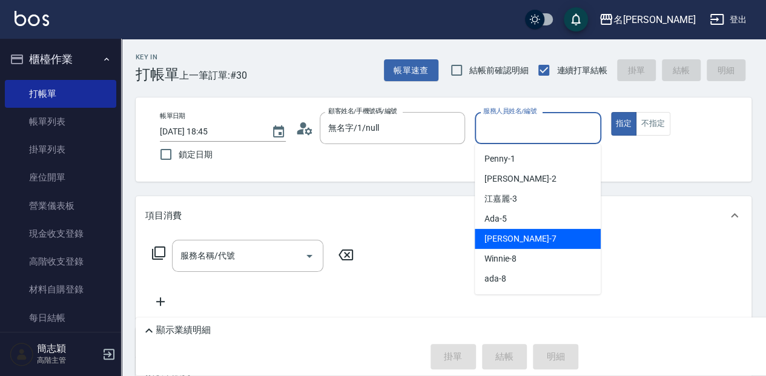
click at [540, 244] on div "[PERSON_NAME] -7" at bounding box center [538, 239] width 126 height 20
type input "[PERSON_NAME]-7"
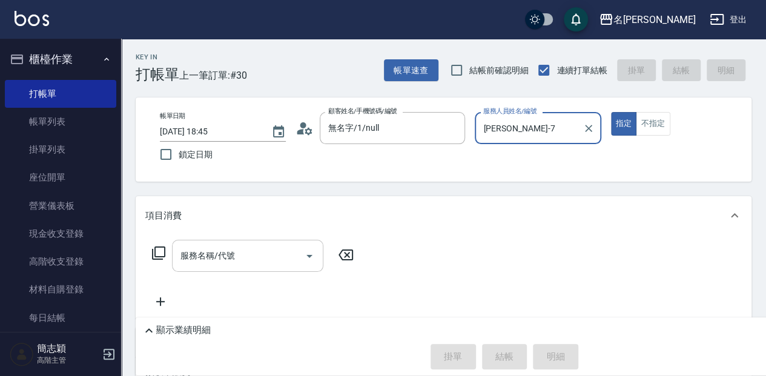
click at [233, 254] on input "服務名稱/代號" at bounding box center [238, 255] width 122 height 21
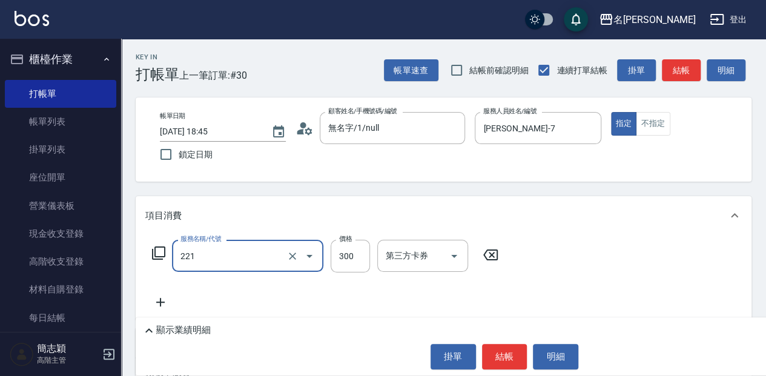
type input "洗髮300(221)"
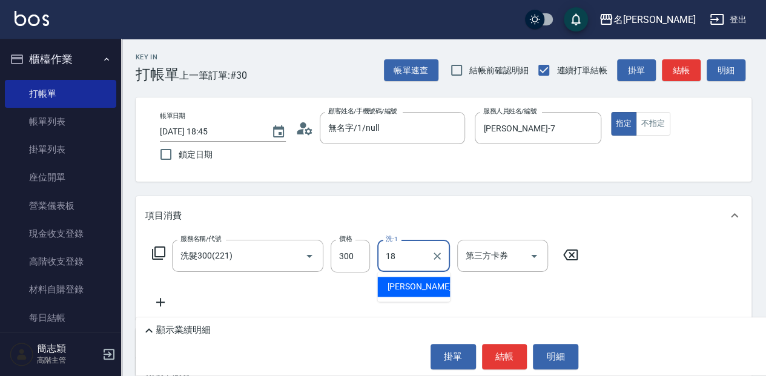
type input "[PERSON_NAME]-18"
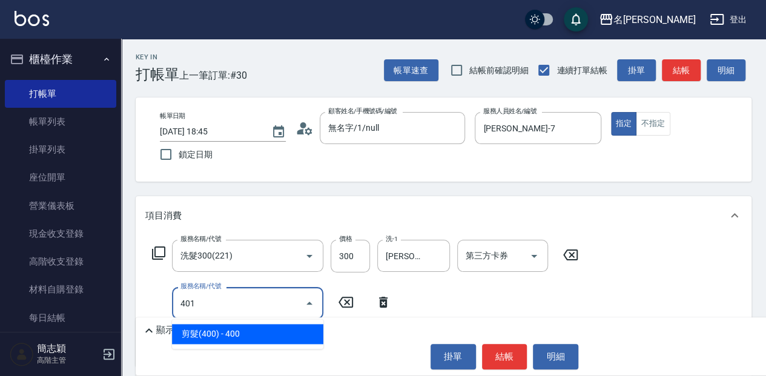
type input "剪髮(400)(401)"
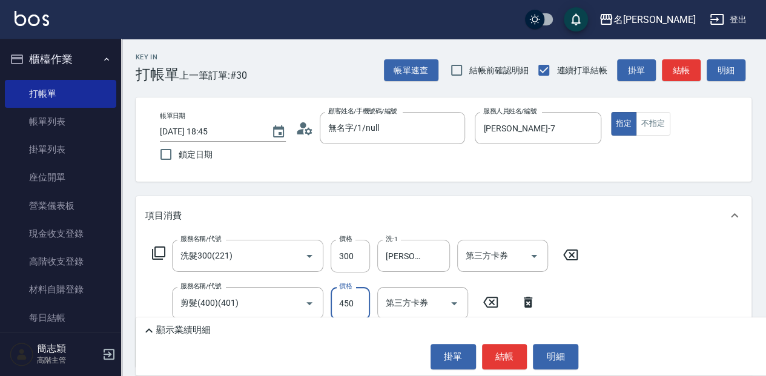
type input "450"
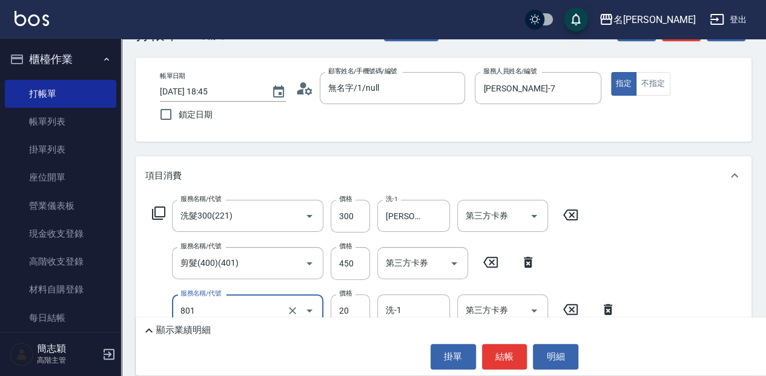
type input "潤絲20(801)"
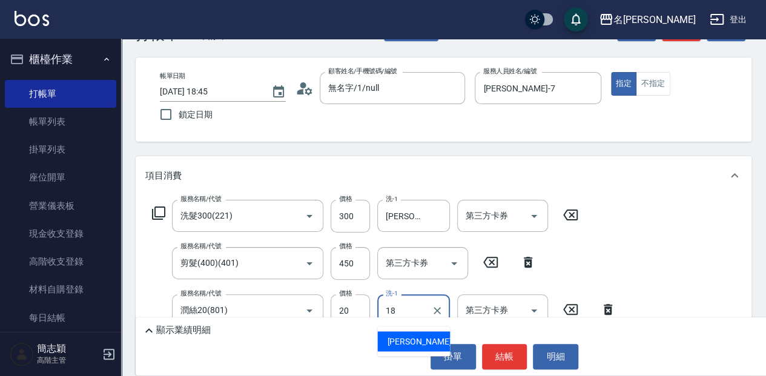
type input "[PERSON_NAME]-18"
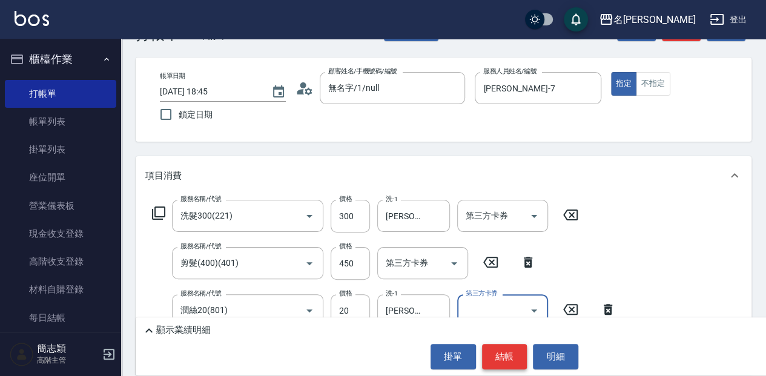
click at [507, 356] on button "結帳" at bounding box center [504, 356] width 45 height 25
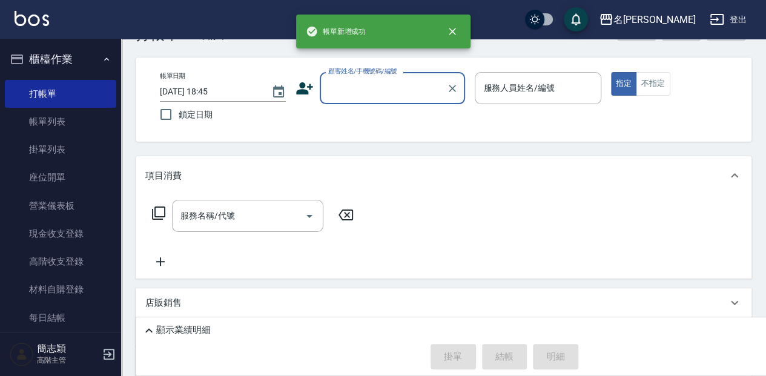
scroll to position [0, 0]
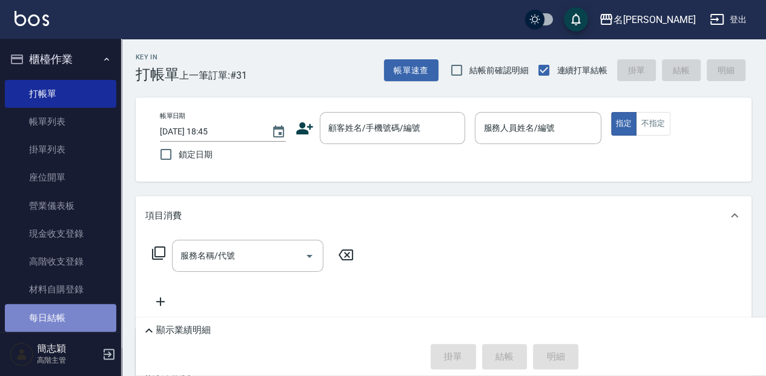
click at [83, 318] on link "每日結帳" at bounding box center [60, 318] width 111 height 28
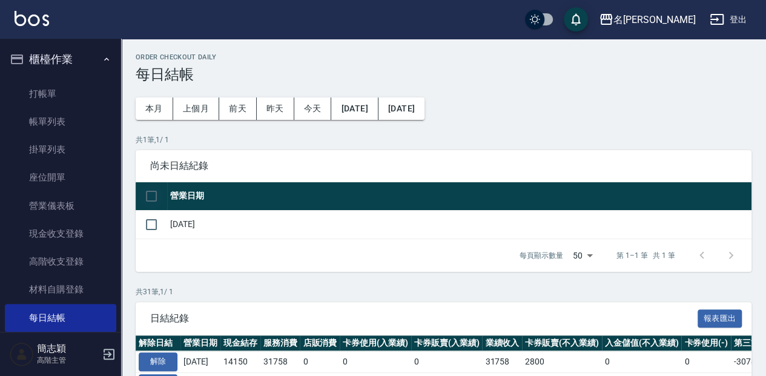
click at [158, 202] on input "checkbox" at bounding box center [151, 195] width 25 height 25
checkbox input "true"
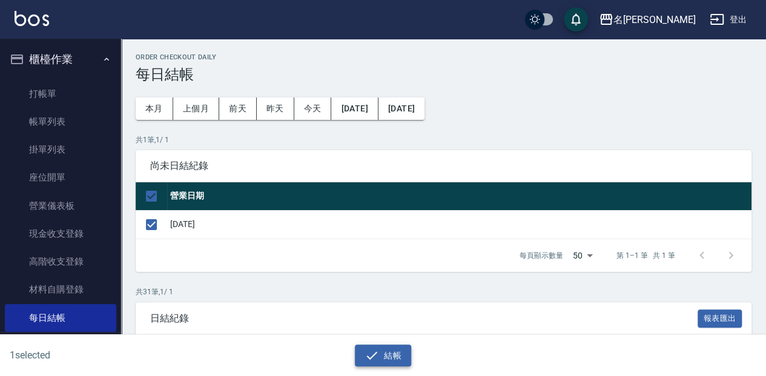
click at [392, 354] on button "結帳" at bounding box center [383, 355] width 56 height 22
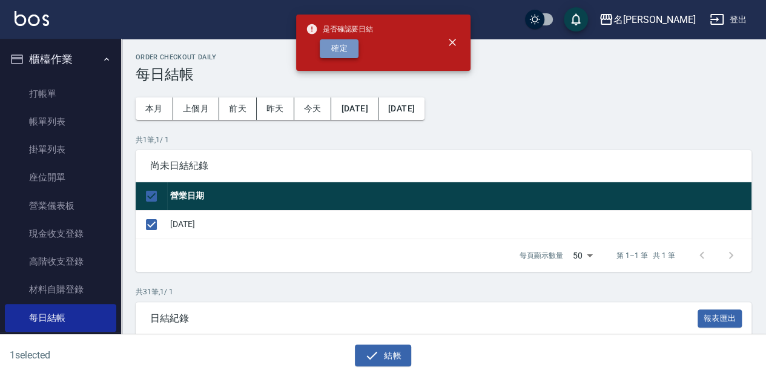
click at [335, 48] on button "確定" at bounding box center [339, 48] width 39 height 19
checkbox input "false"
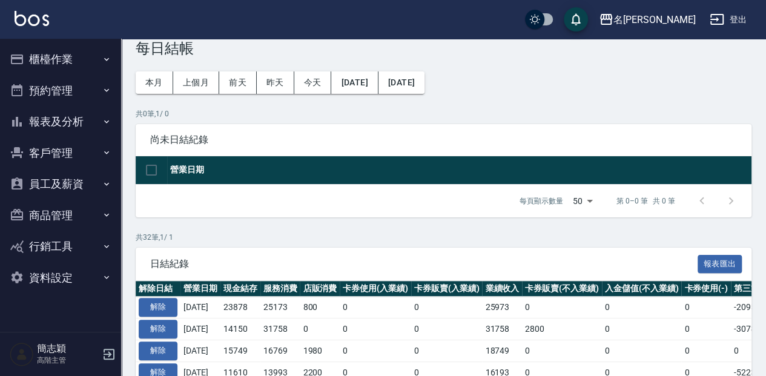
scroll to position [40, 0]
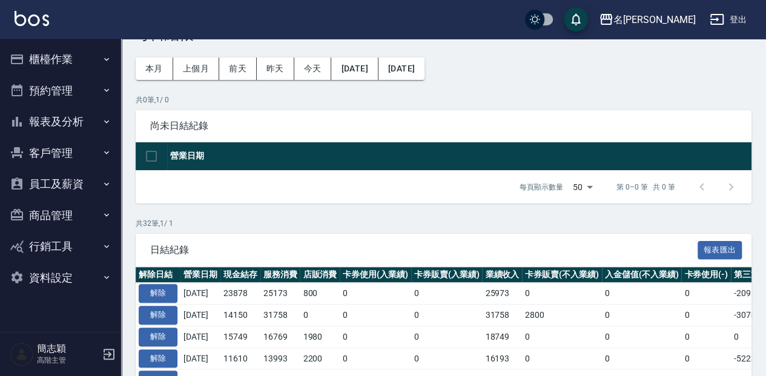
click at [30, 69] on button "櫃檯作業" at bounding box center [60, 59] width 111 height 31
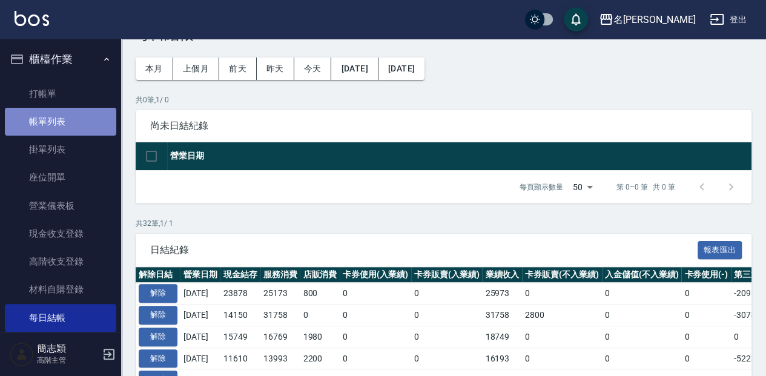
click at [74, 128] on link "帳單列表" at bounding box center [60, 122] width 111 height 28
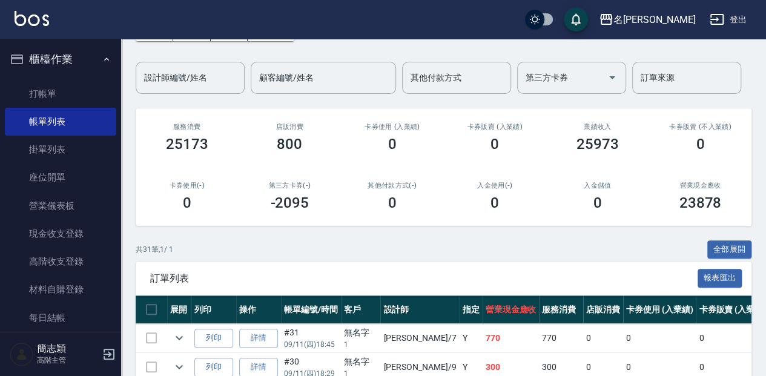
scroll to position [121, 0]
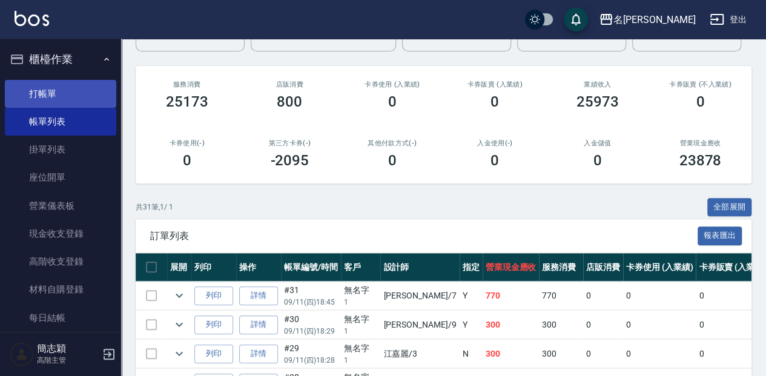
click at [103, 82] on link "打帳單" at bounding box center [60, 94] width 111 height 28
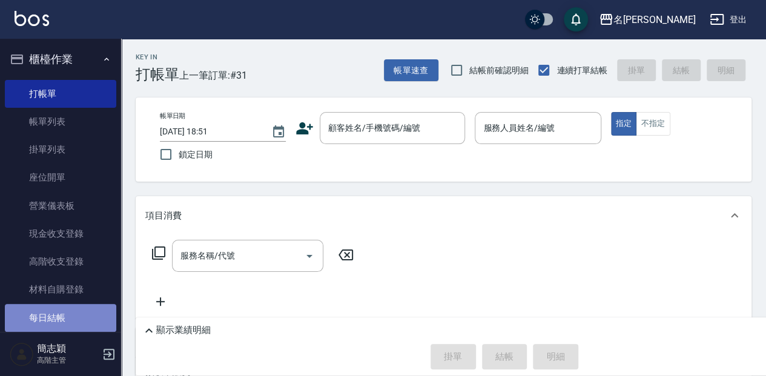
click at [89, 318] on link "每日結帳" at bounding box center [60, 318] width 111 height 28
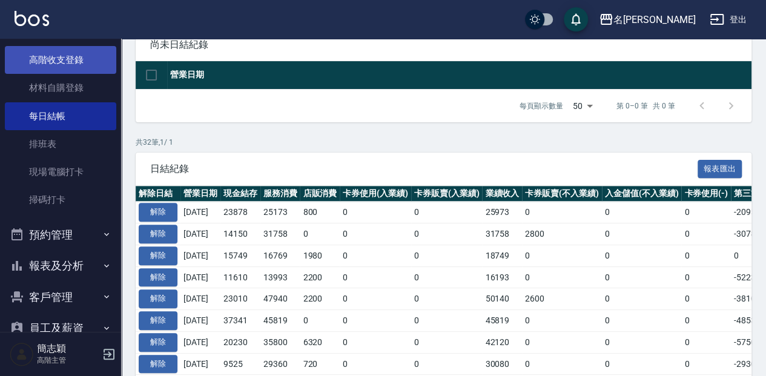
scroll to position [242, 0]
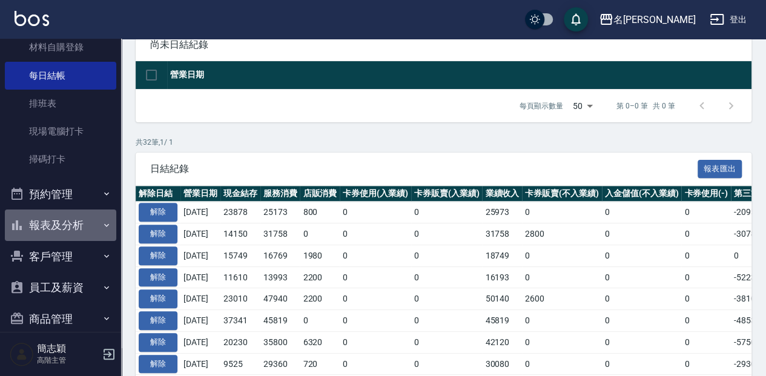
click at [75, 224] on button "報表及分析" at bounding box center [60, 224] width 111 height 31
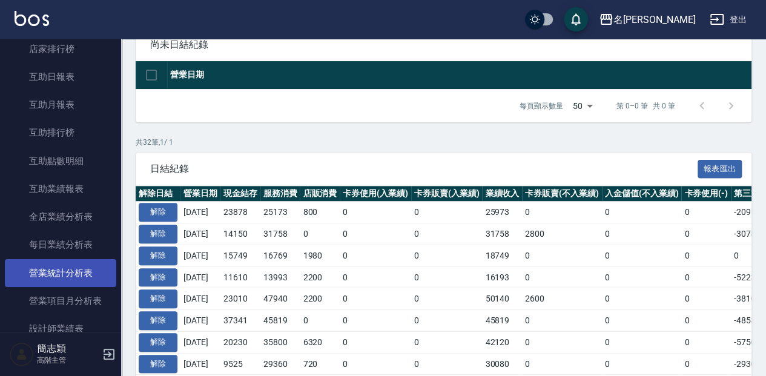
scroll to position [605, 0]
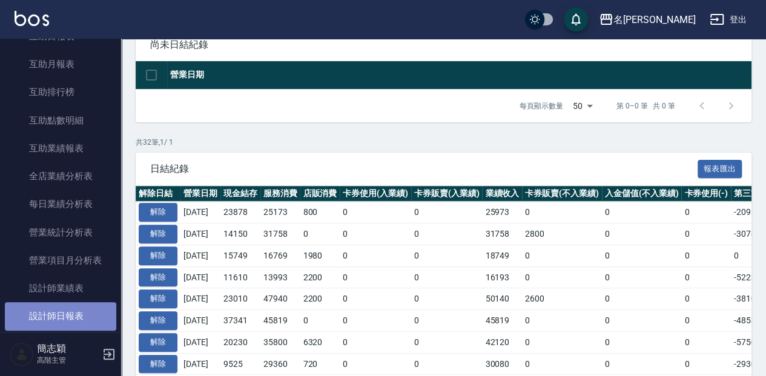
click at [67, 314] on link "設計師日報表" at bounding box center [60, 316] width 111 height 28
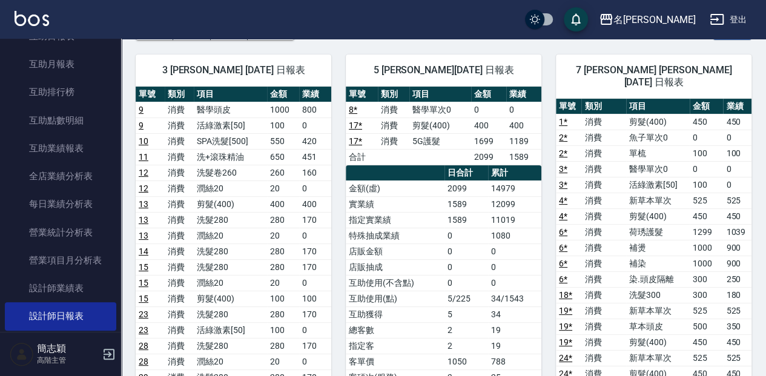
scroll to position [81, 0]
